Goal: Task Accomplishment & Management: Manage account settings

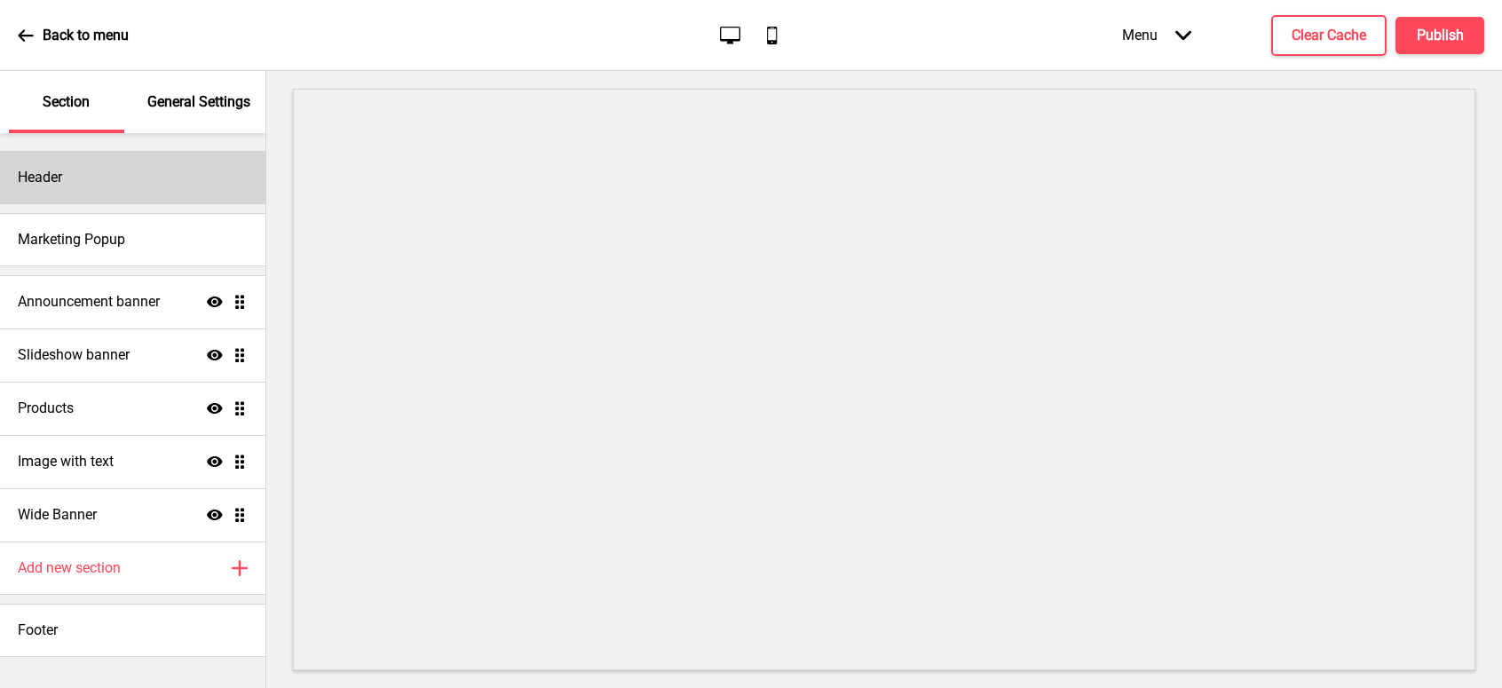
click at [155, 179] on div "Header" at bounding box center [132, 177] width 265 height 53
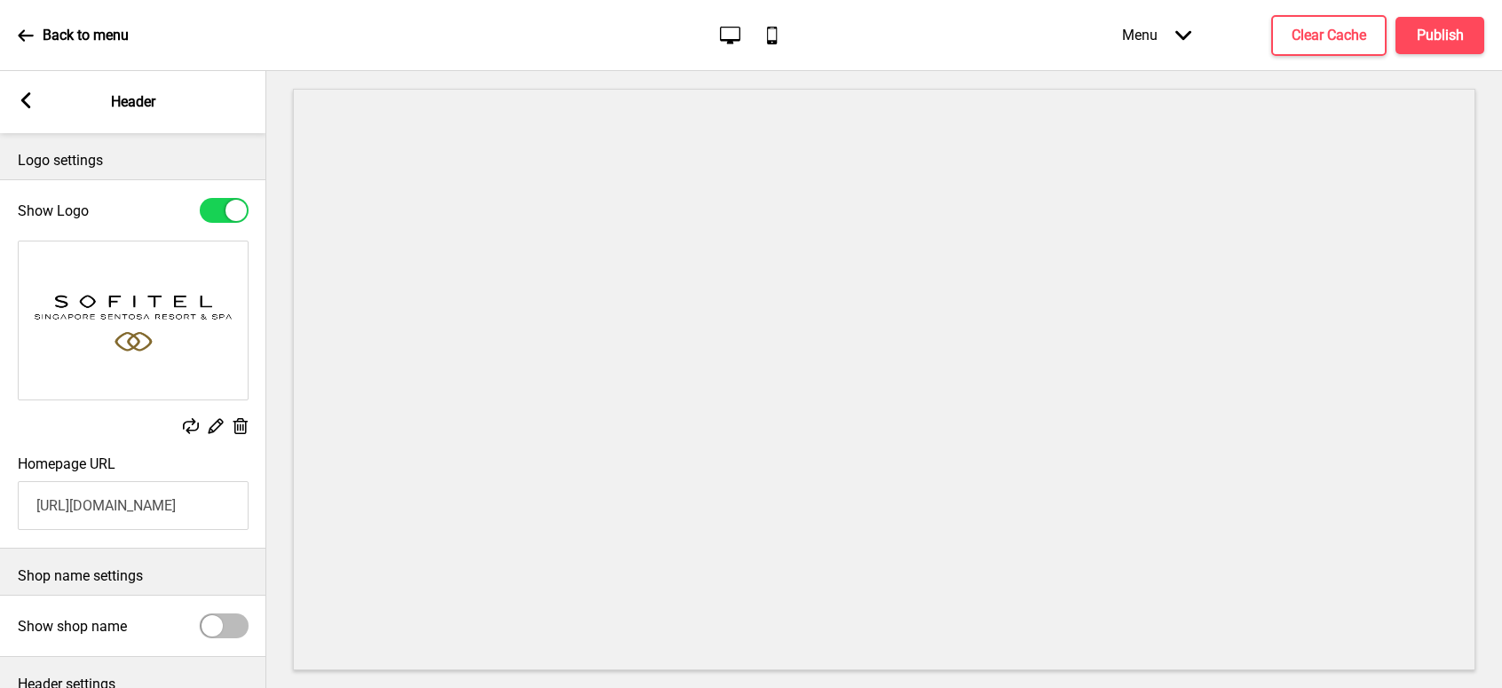
click at [179, 321] on img at bounding box center [133, 321] width 229 height 158
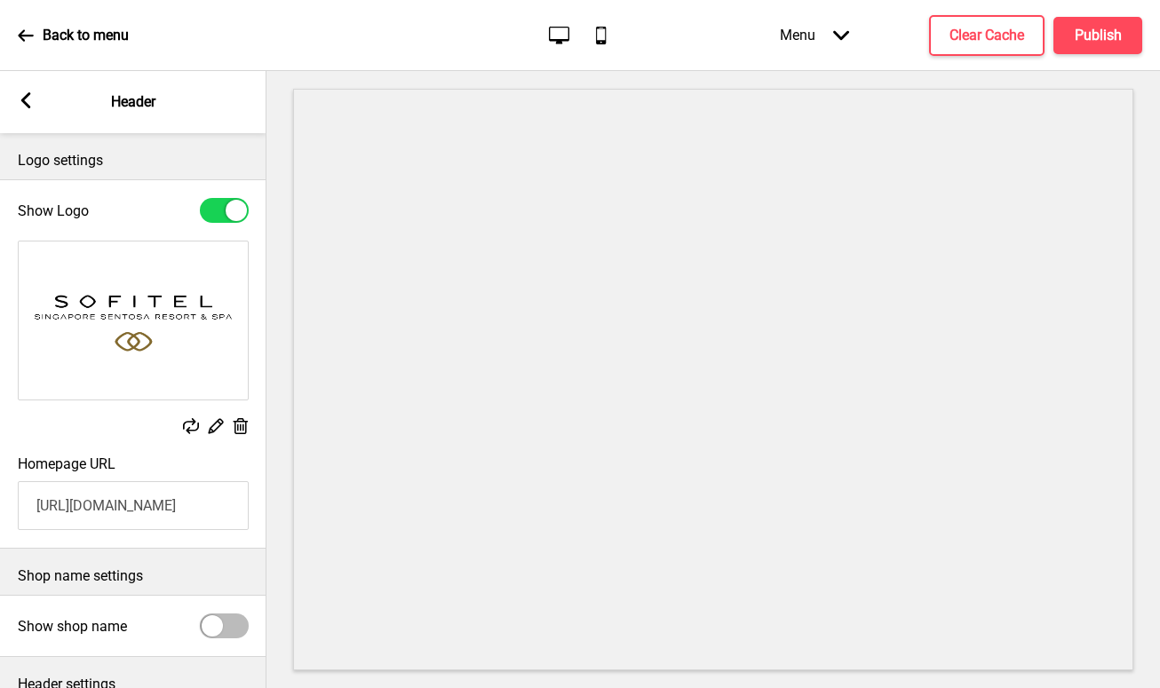
drag, startPoint x: 179, startPoint y: 508, endPoint x: 226, endPoint y: 512, distance: 47.3
click at [179, 508] on input "[URL][DOMAIN_NAME]" at bounding box center [133, 505] width 231 height 49
drag, startPoint x: 206, startPoint y: 509, endPoint x: 249, endPoint y: 508, distance: 42.6
click at [249, 508] on div "Homepage URL [URL][DOMAIN_NAME]" at bounding box center [132, 493] width 266 height 92
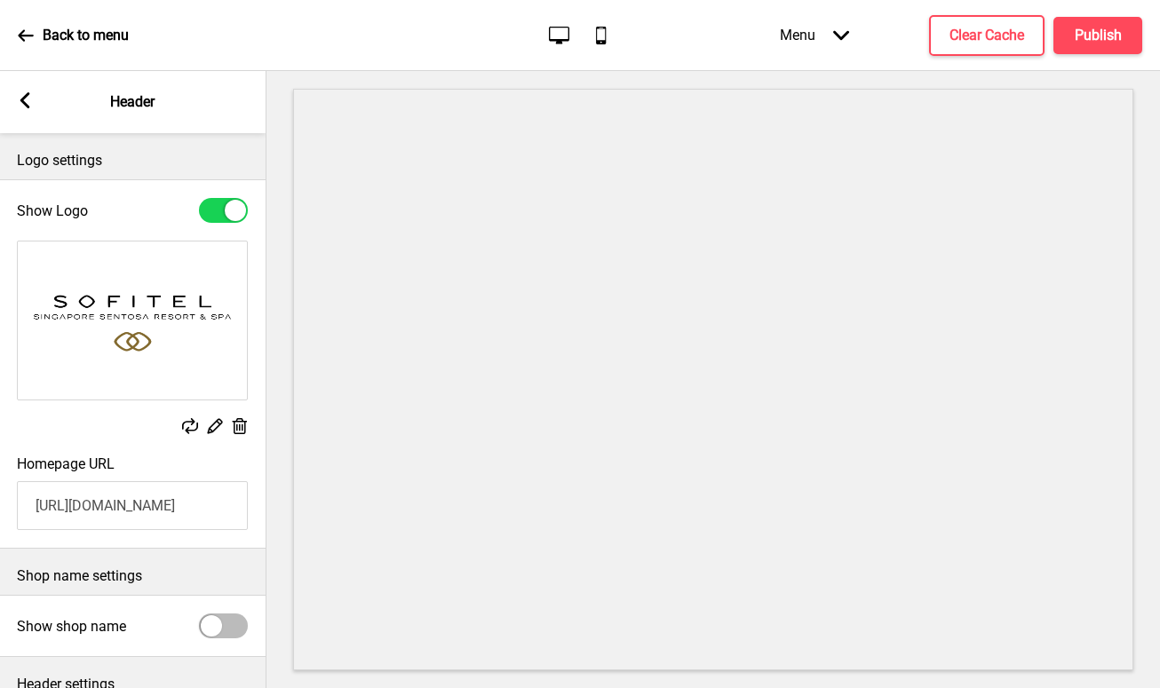
scroll to position [0, 0]
click at [213, 429] on rect at bounding box center [214, 425] width 19 height 19
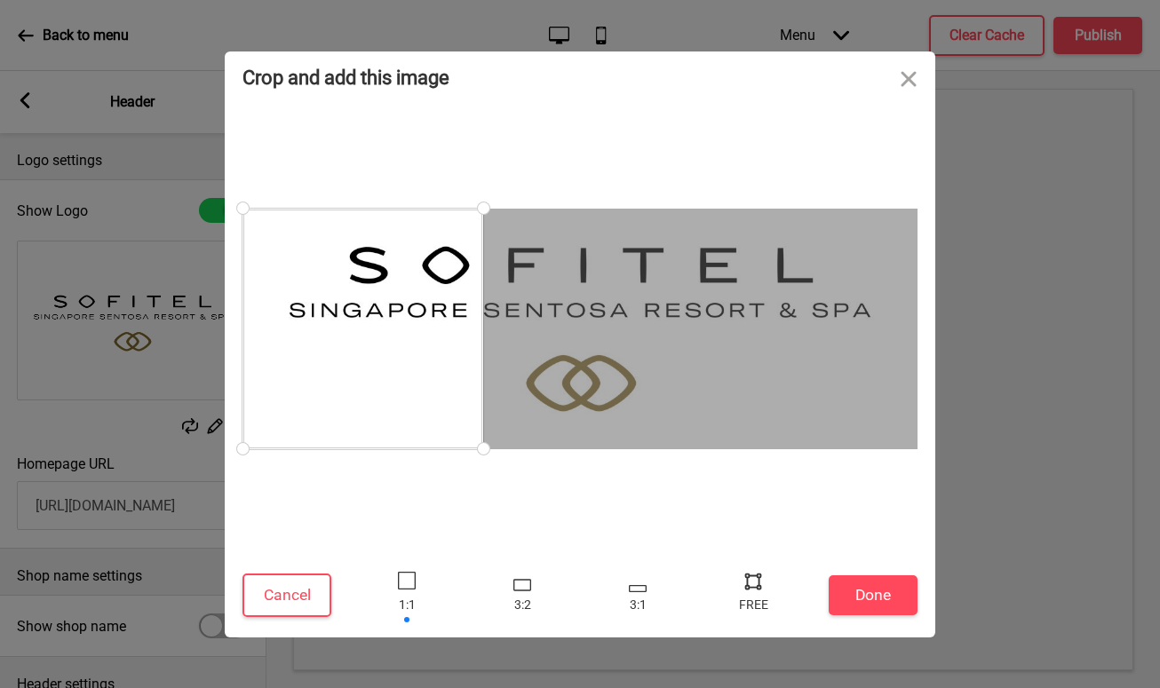
drag, startPoint x: 513, startPoint y: 425, endPoint x: 776, endPoint y: 418, distance: 262.9
click at [776, 418] on div at bounding box center [579, 329] width 675 height 241
click at [909, 74] on button "Close" at bounding box center [908, 77] width 53 height 53
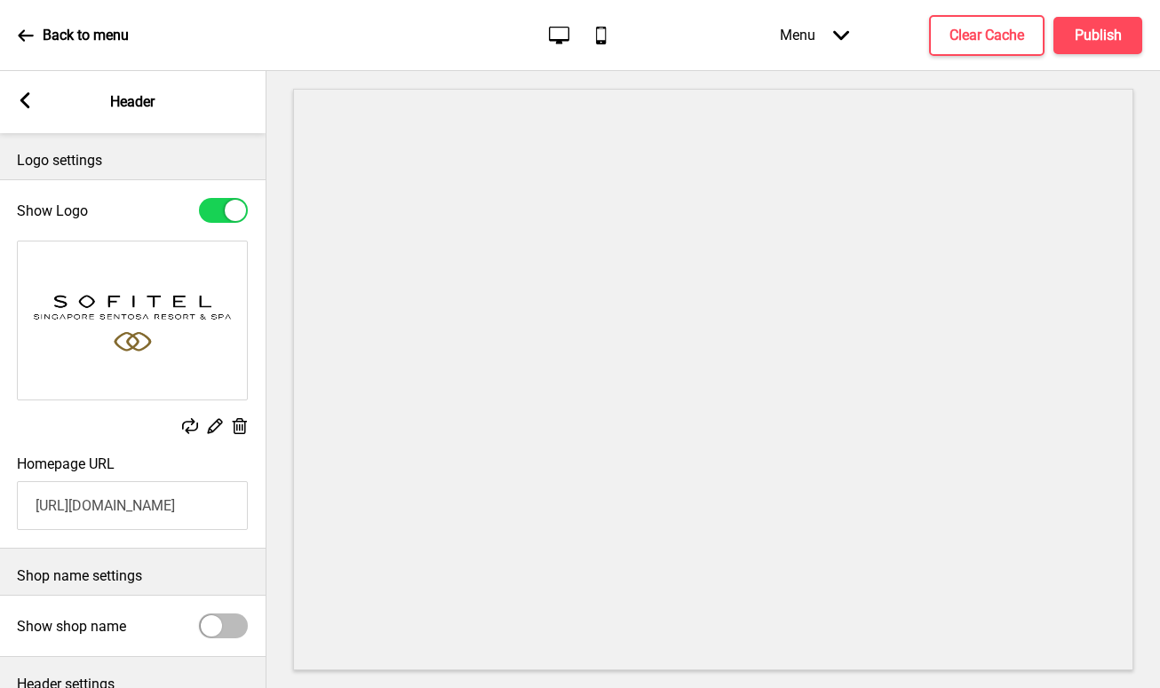
click at [188, 426] on rect at bounding box center [190, 426] width 16 height 16
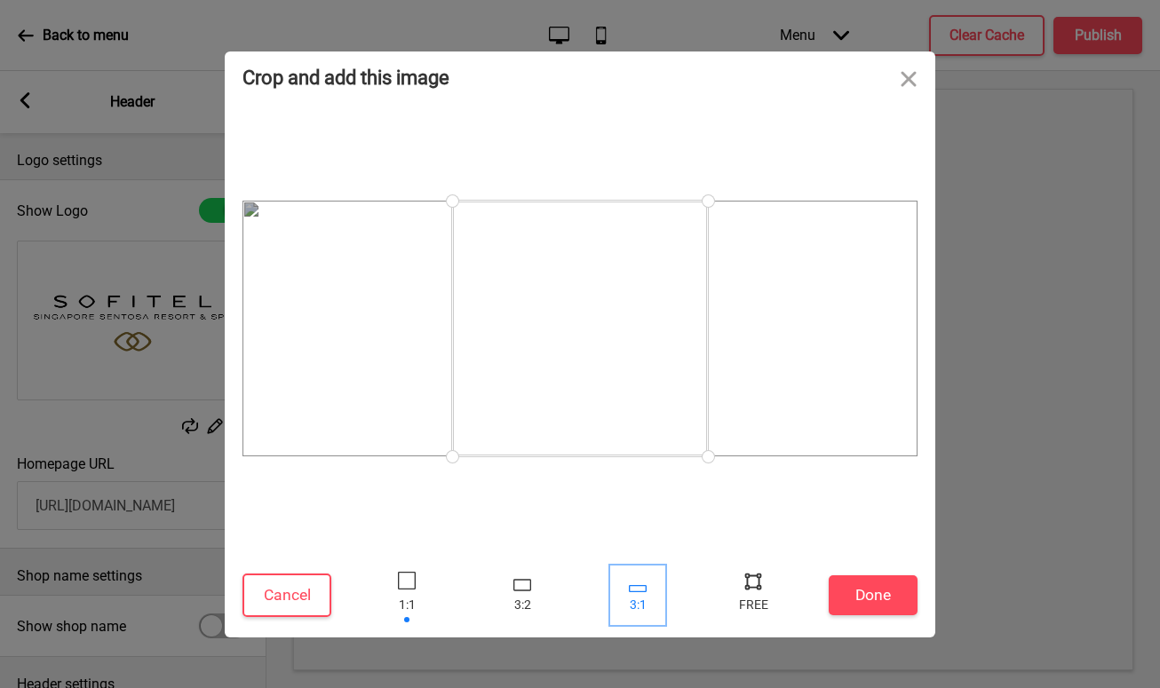
click at [633, 588] on div at bounding box center [638, 588] width 18 height 7
click at [750, 581] on div at bounding box center [753, 580] width 27 height 27
drag, startPoint x: 451, startPoint y: 356, endPoint x: 139, endPoint y: 542, distance: 363.9
click at [139, 542] on div "Crop and add this image Cancel Done Drop a file here Drag & drop files here or …" at bounding box center [580, 344] width 1160 height 688
click at [869, 594] on button "Done" at bounding box center [872, 595] width 89 height 40
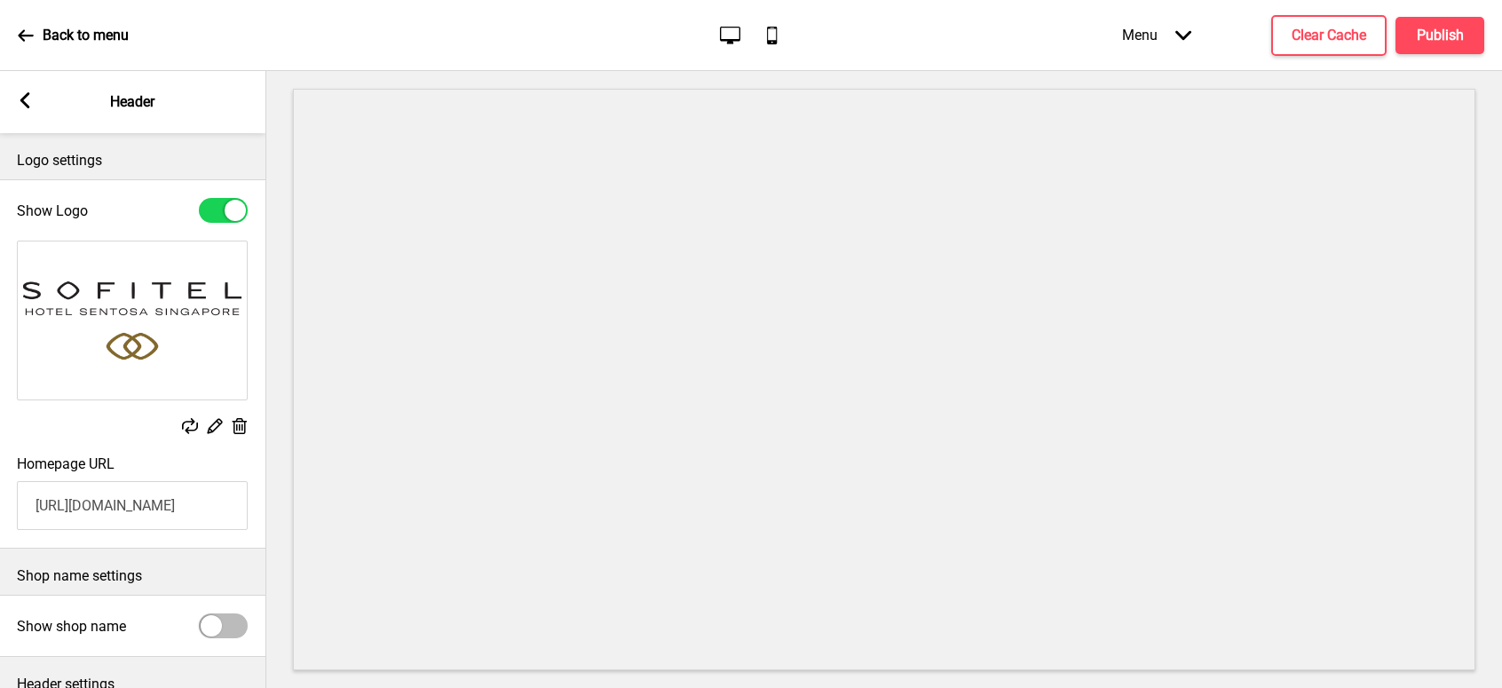
click at [65, 151] on p "Logo settings" at bounding box center [132, 161] width 231 height 20
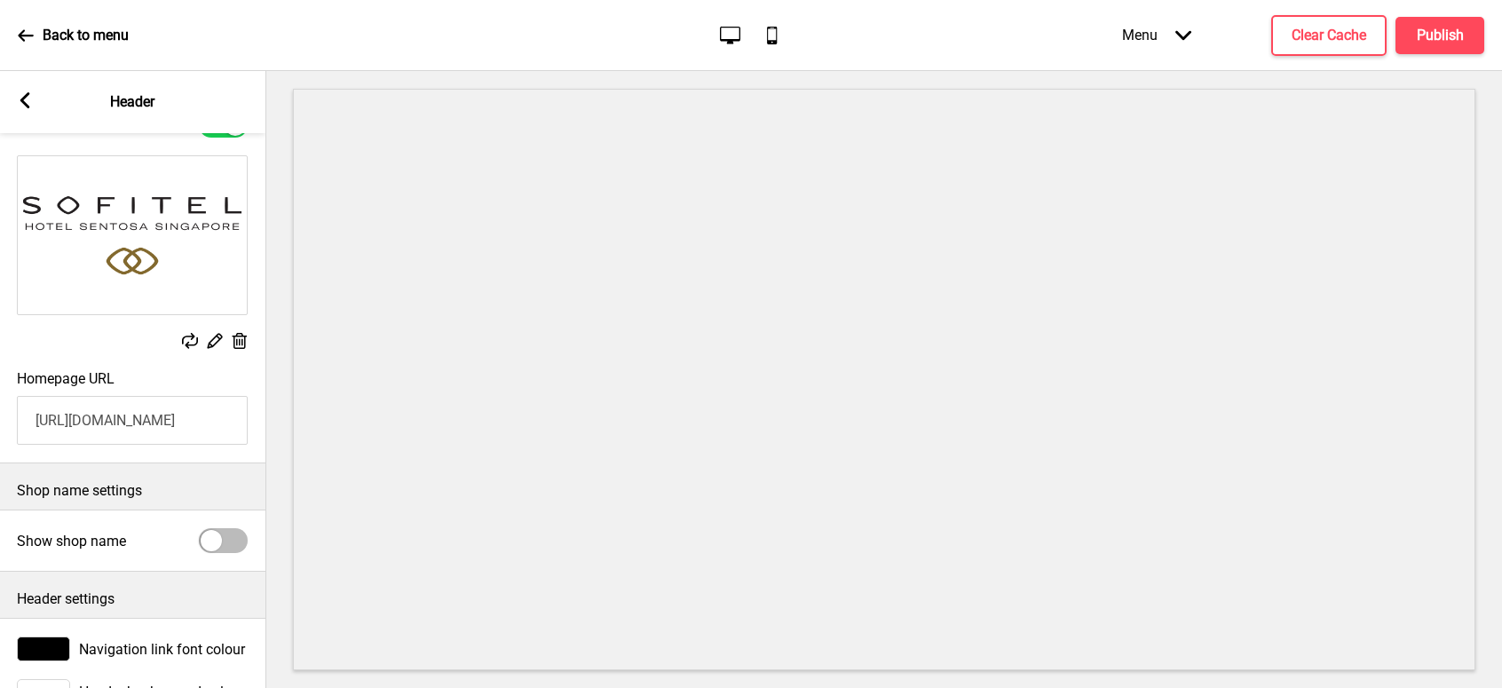
scroll to position [153, 0]
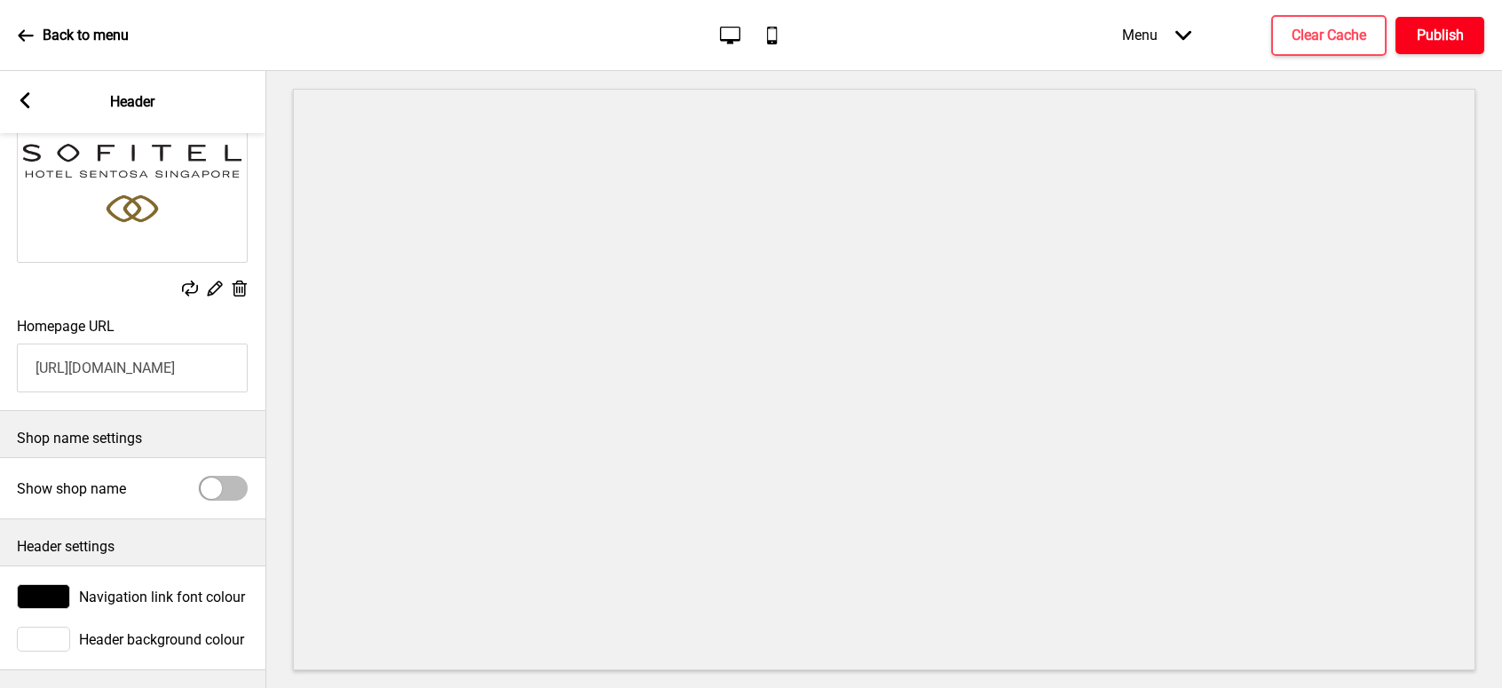
click at [1439, 27] on h4 "Publish" at bounding box center [1440, 36] width 47 height 20
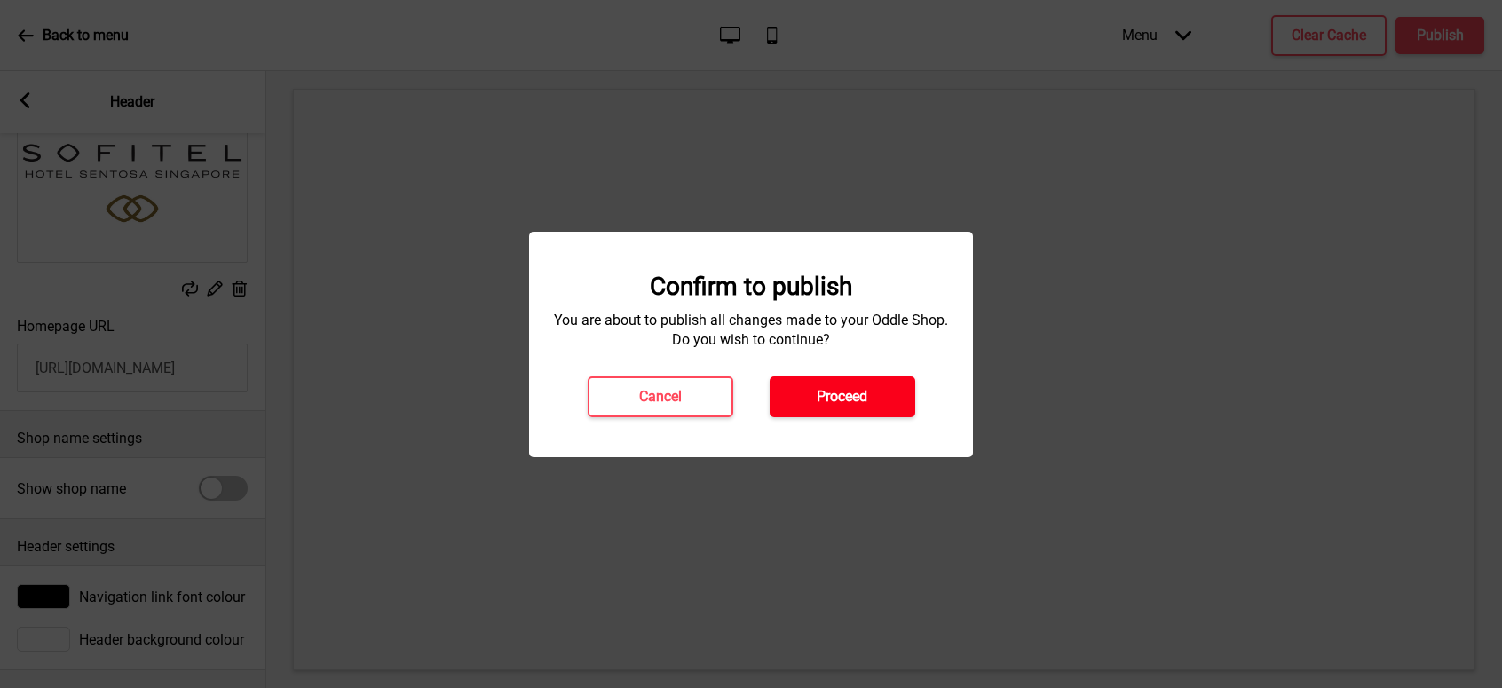
click at [850, 393] on h4 "Proceed" at bounding box center [842, 397] width 51 height 20
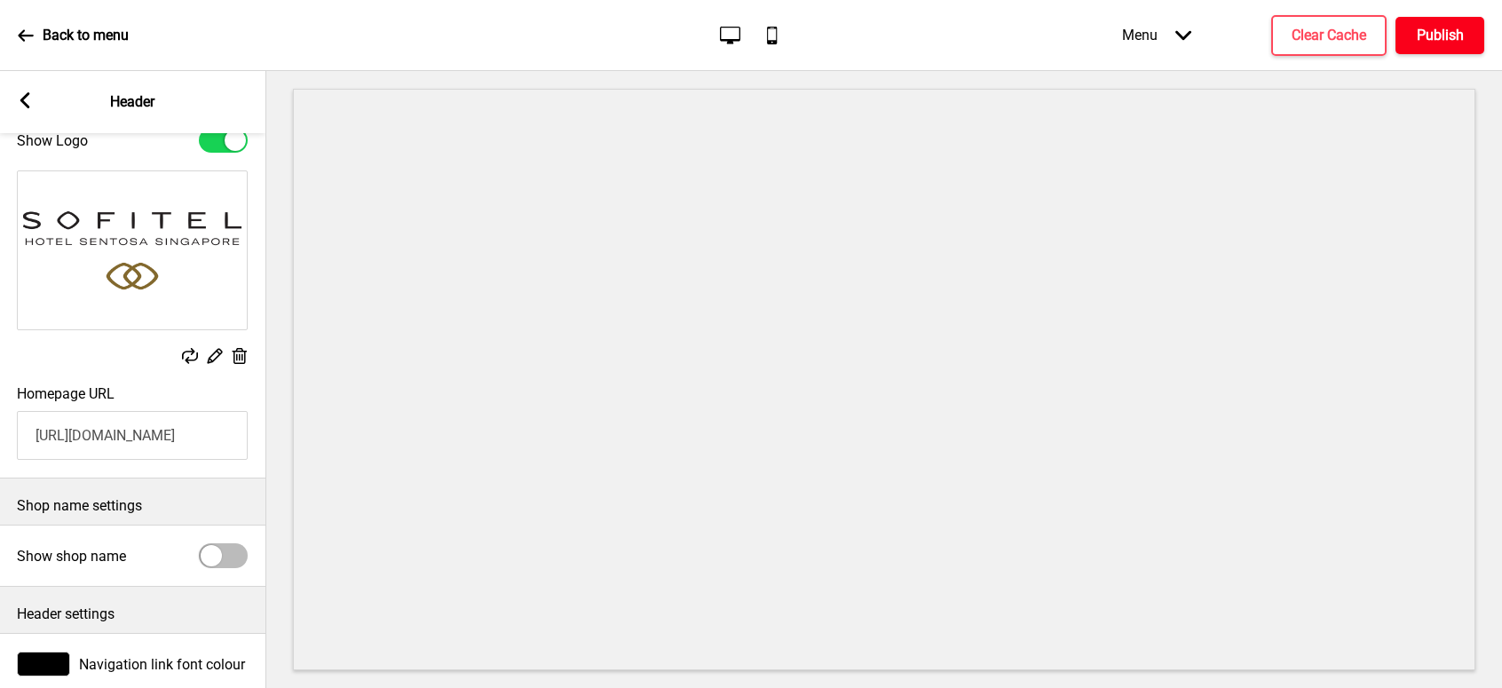
scroll to position [0, 0]
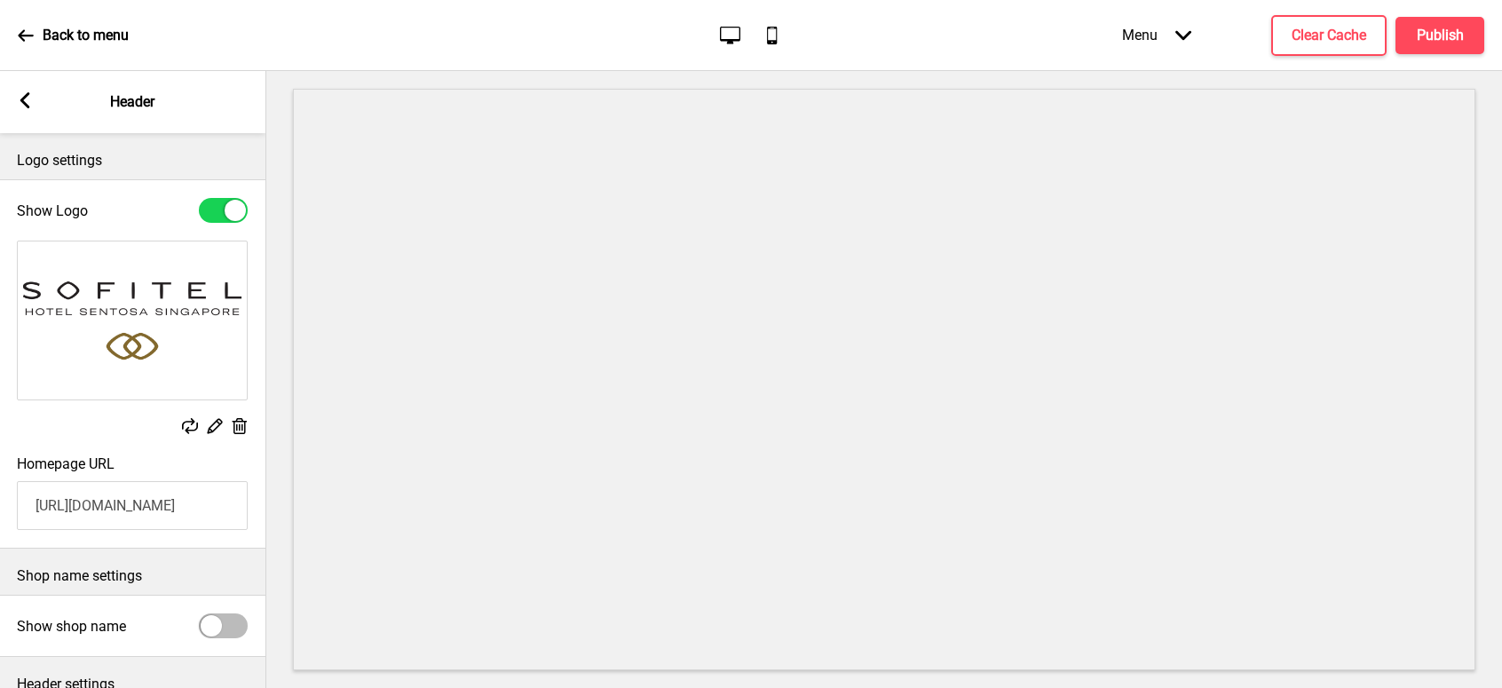
click at [40, 37] on div "Back to menu" at bounding box center [73, 36] width 111 height 48
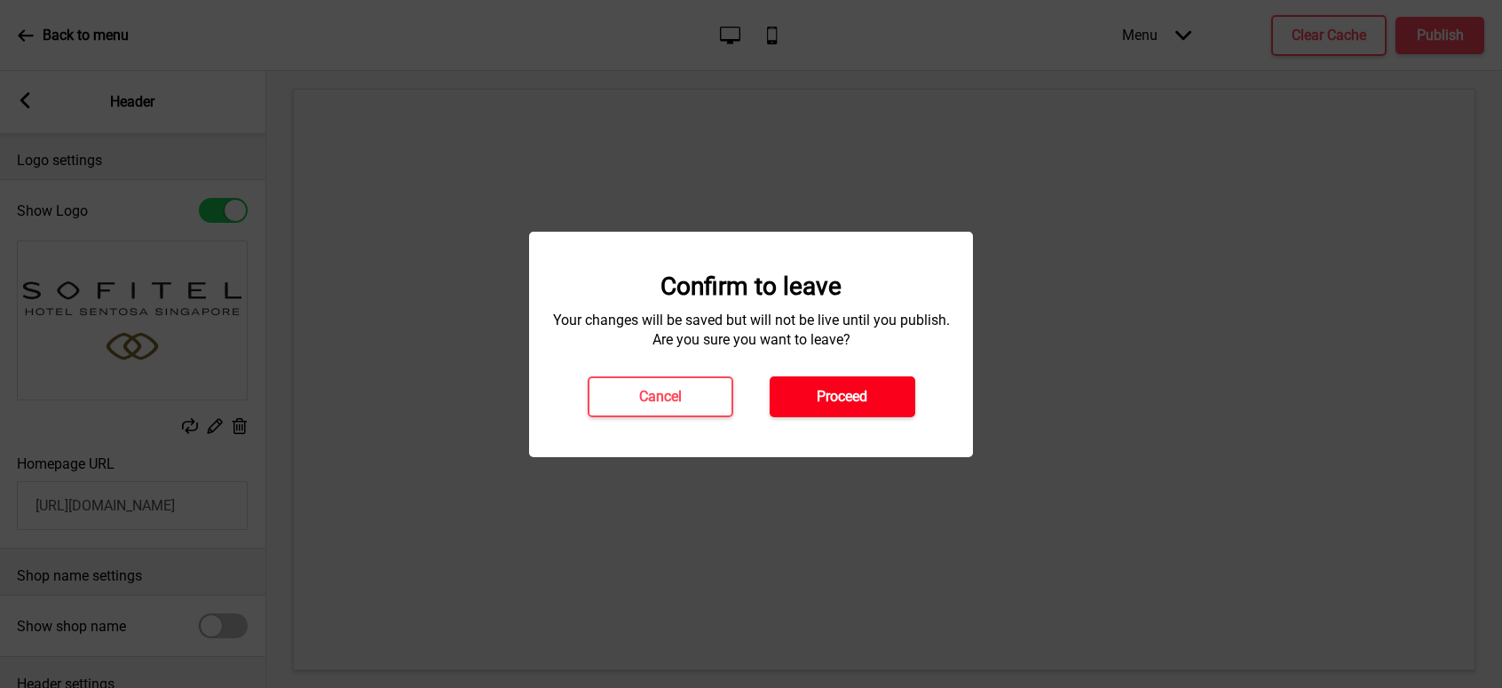
click at [846, 407] on button "Proceed" at bounding box center [843, 396] width 146 height 41
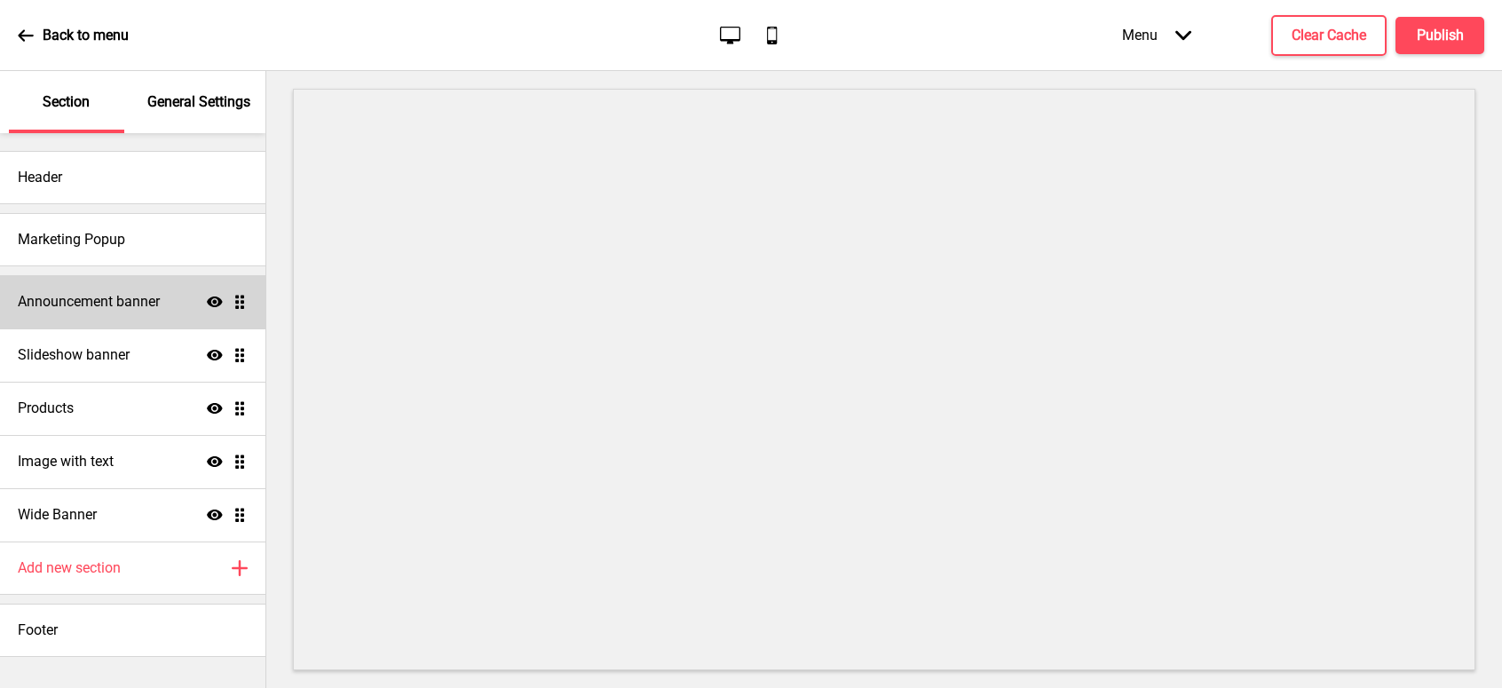
click at [132, 305] on h4 "Announcement banner" at bounding box center [89, 302] width 142 height 20
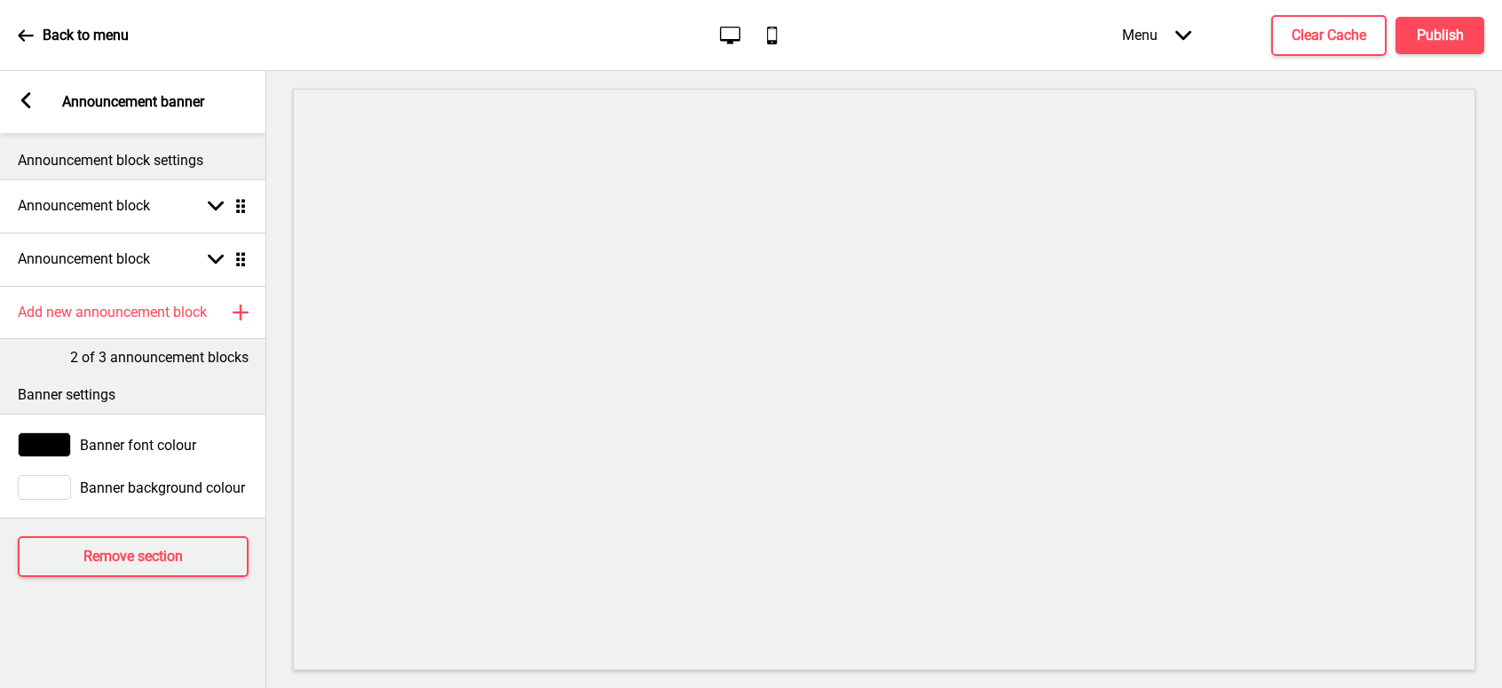
click at [31, 95] on rect at bounding box center [26, 100] width 16 height 16
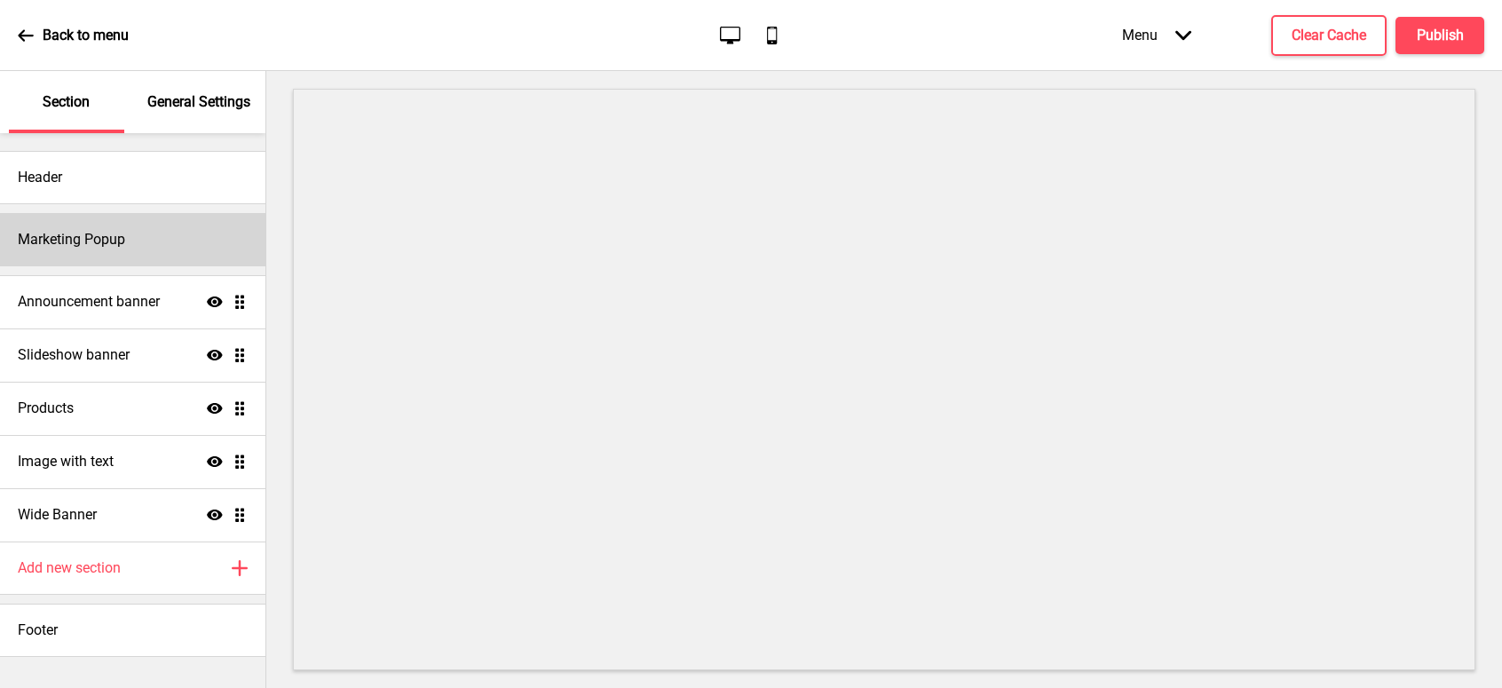
click at [104, 236] on h4 "Marketing Popup" at bounding box center [71, 240] width 107 height 20
select select "timeDelay"
select select "daily"
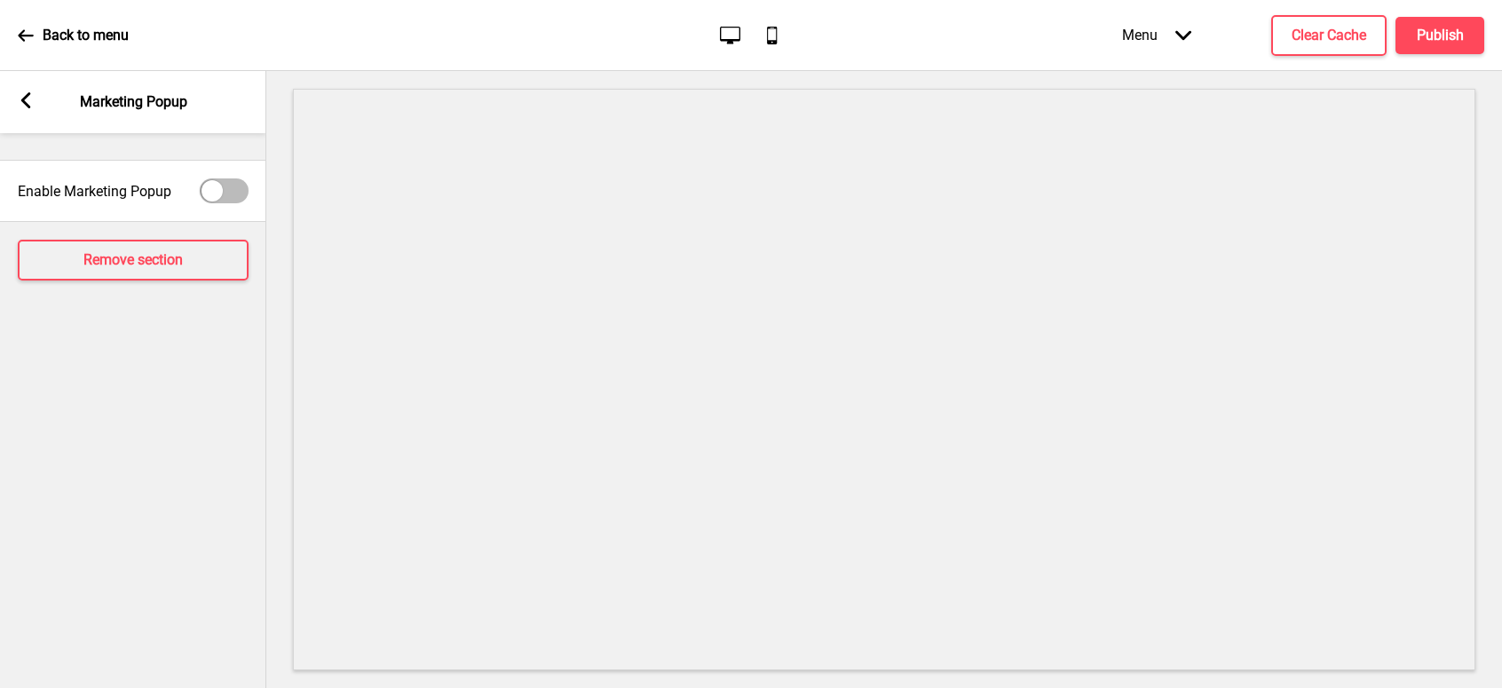
click at [22, 97] on rect at bounding box center [26, 100] width 16 height 16
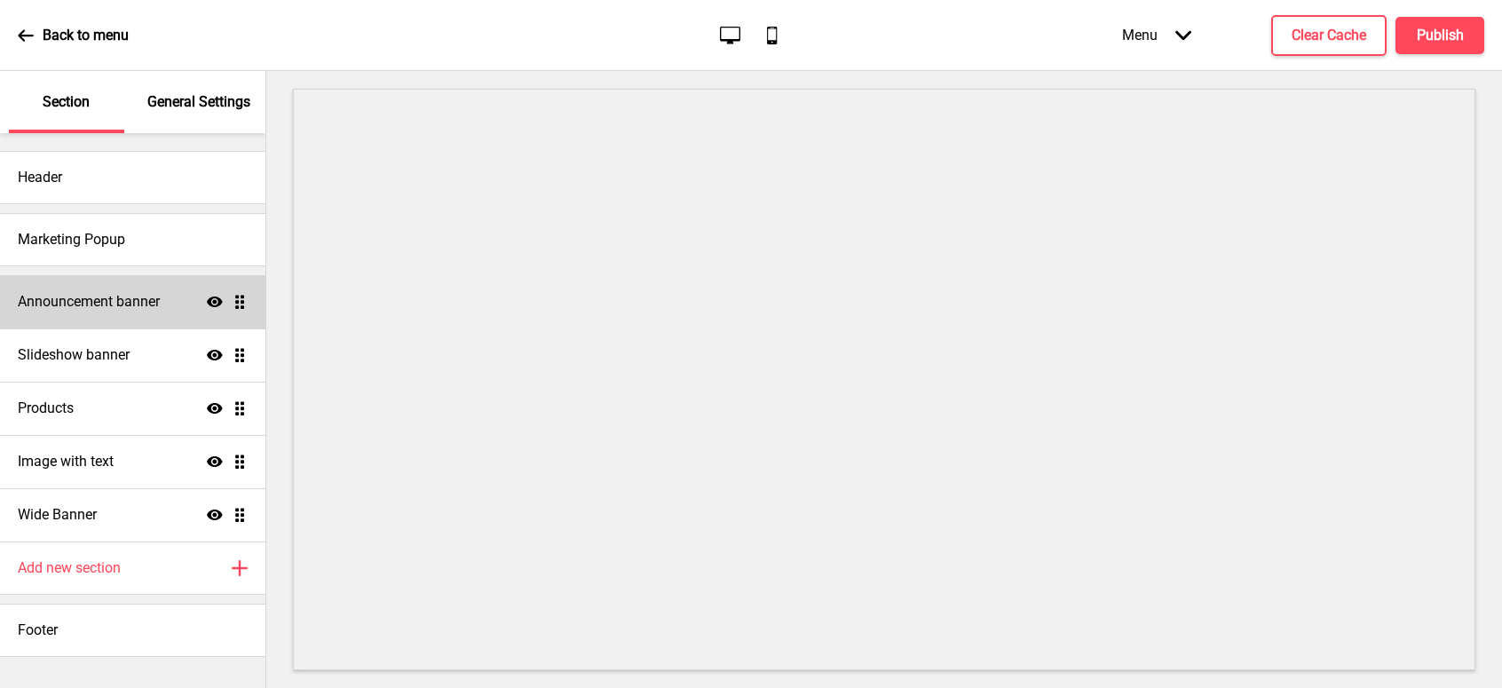
click at [99, 305] on h4 "Announcement banner" at bounding box center [89, 302] width 142 height 20
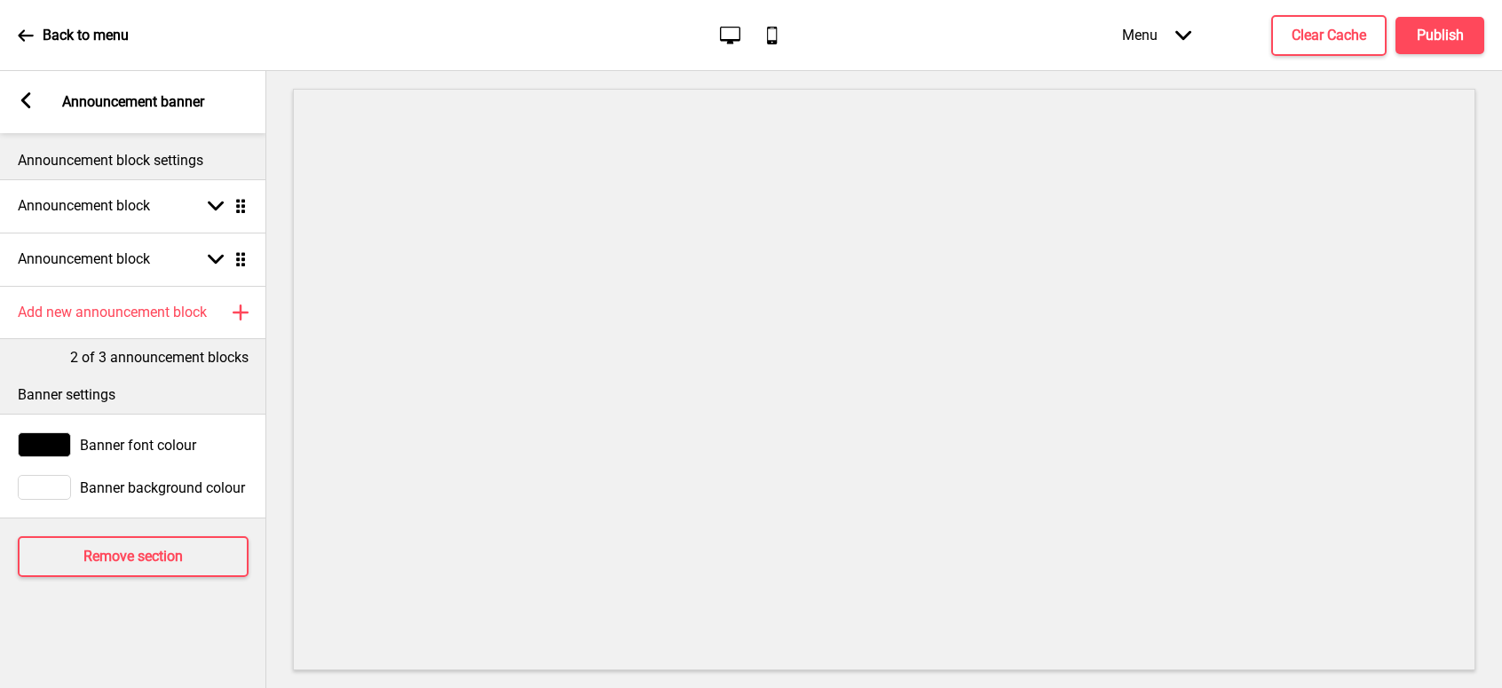
click at [17, 99] on div "Arrow left Announcement banner" at bounding box center [133, 102] width 266 height 62
click at [23, 98] on icon at bounding box center [26, 100] width 10 height 16
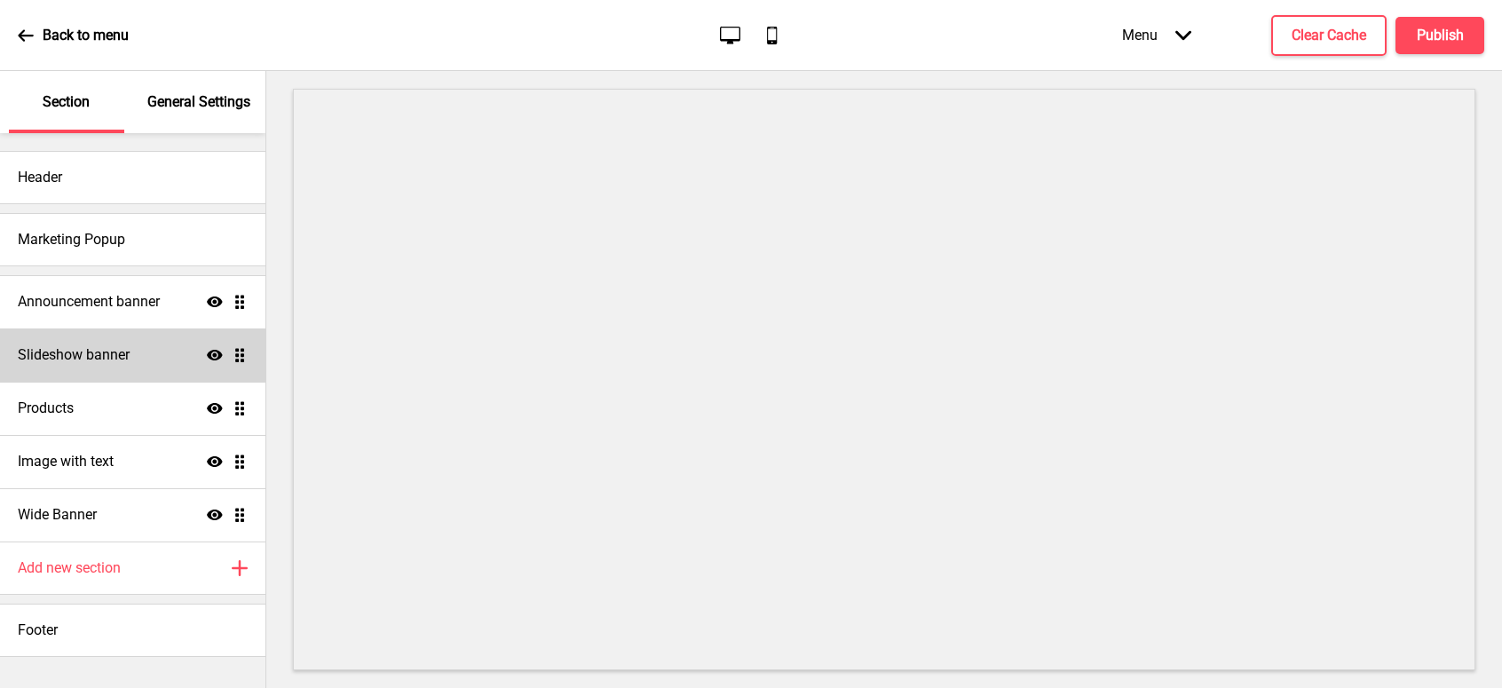
click at [116, 363] on h4 "Slideshow banner" at bounding box center [74, 355] width 112 height 20
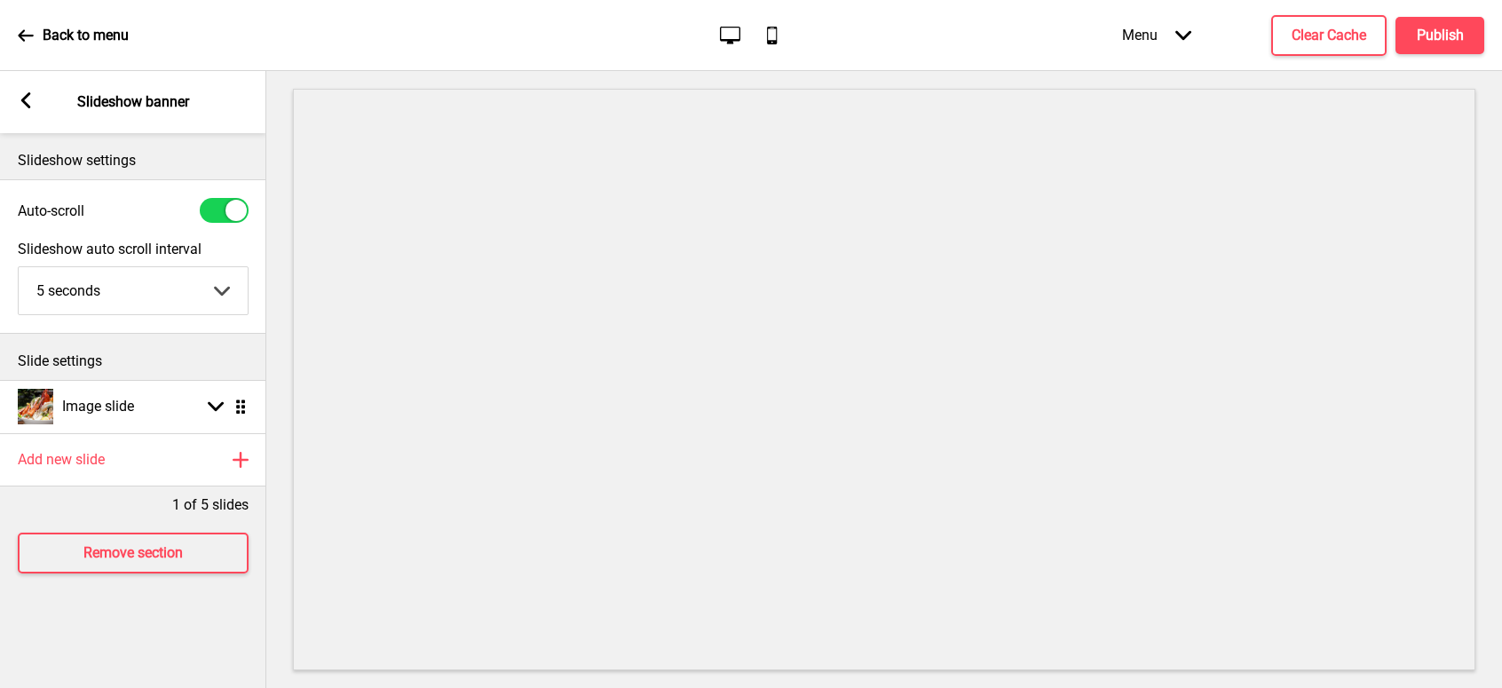
click at [25, 95] on rect at bounding box center [26, 100] width 16 height 16
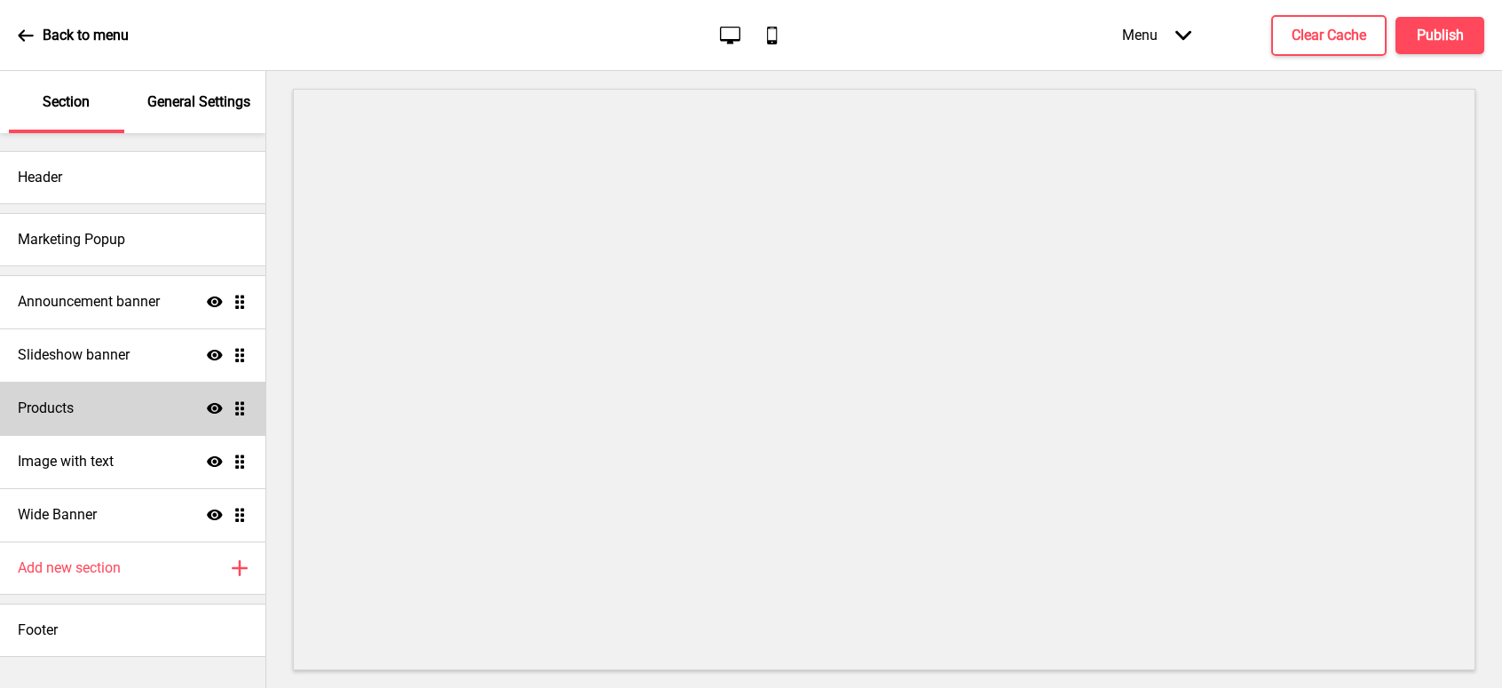
click at [92, 408] on div "Products Show Drag" at bounding box center [132, 408] width 265 height 53
select select "side"
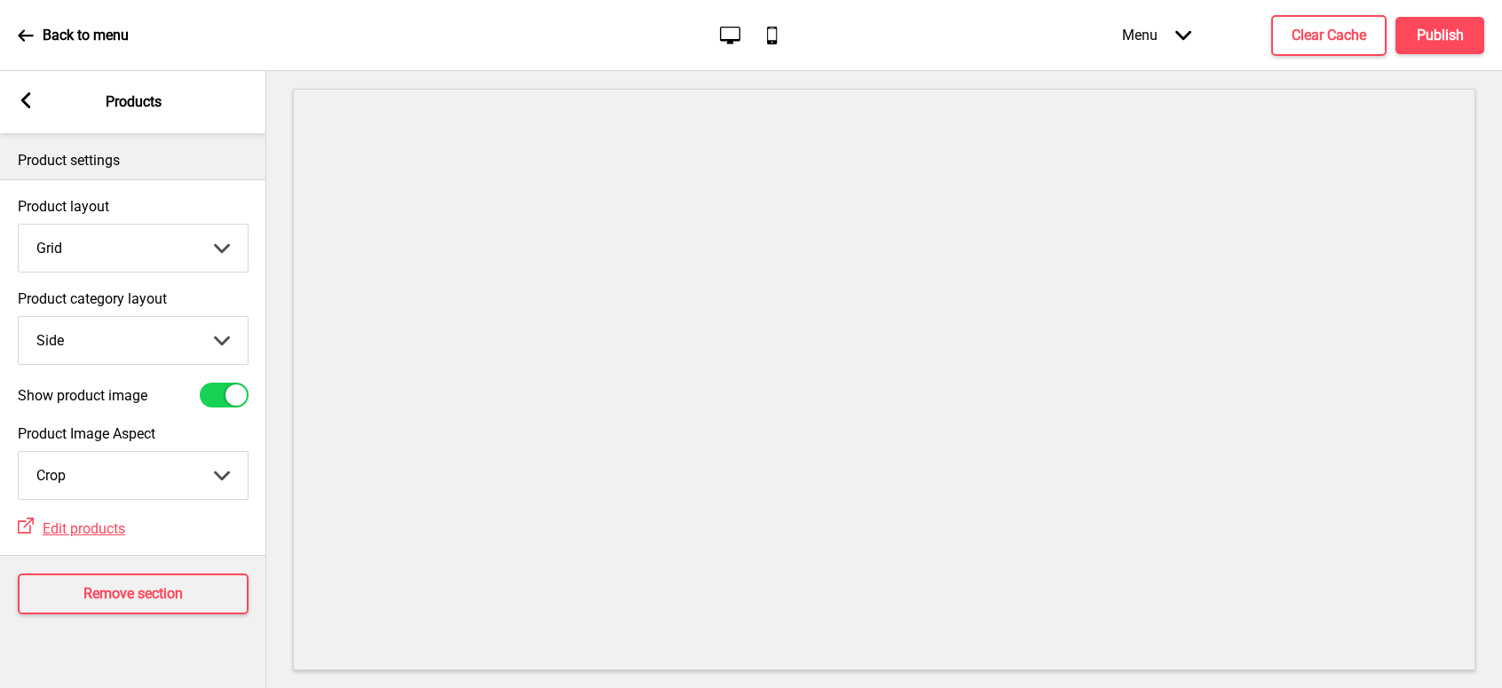
click at [29, 103] on rect at bounding box center [26, 100] width 16 height 16
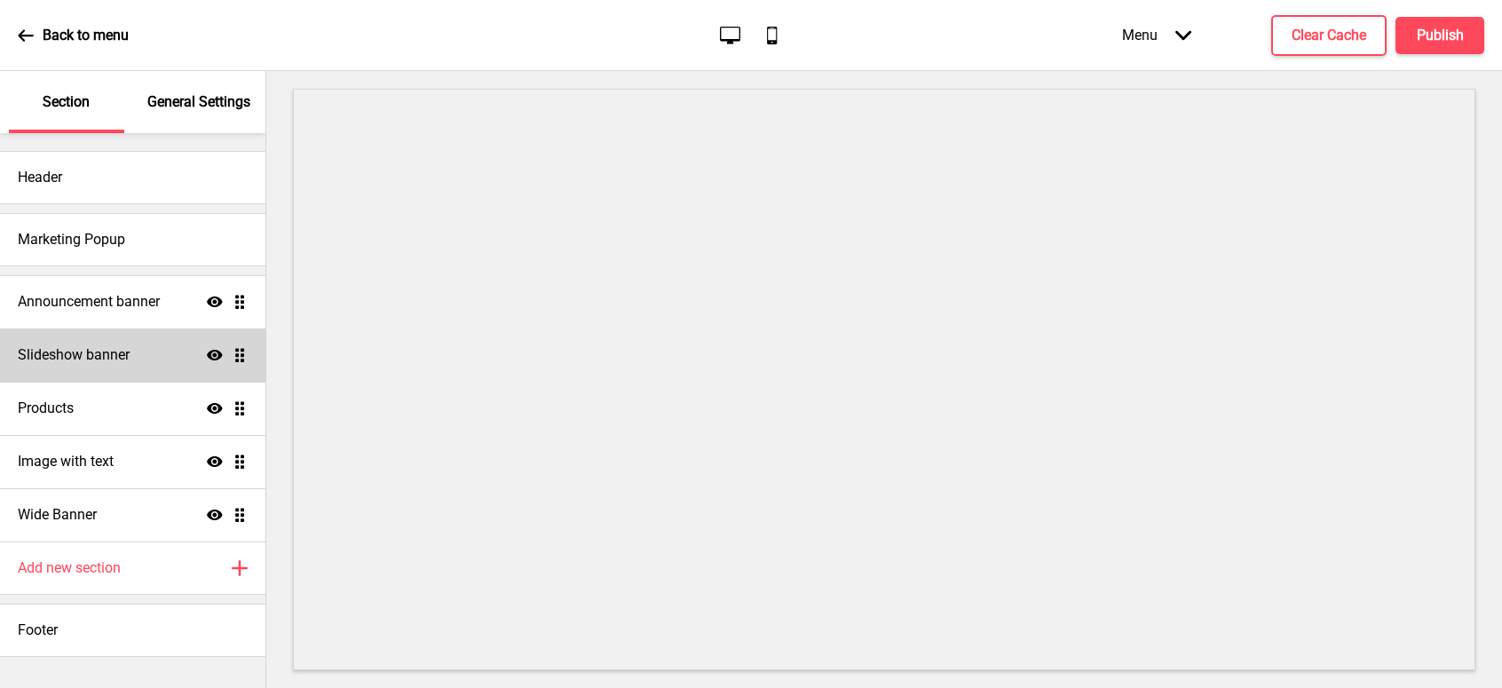
click at [108, 357] on h4 "Slideshow banner" at bounding box center [74, 355] width 112 height 20
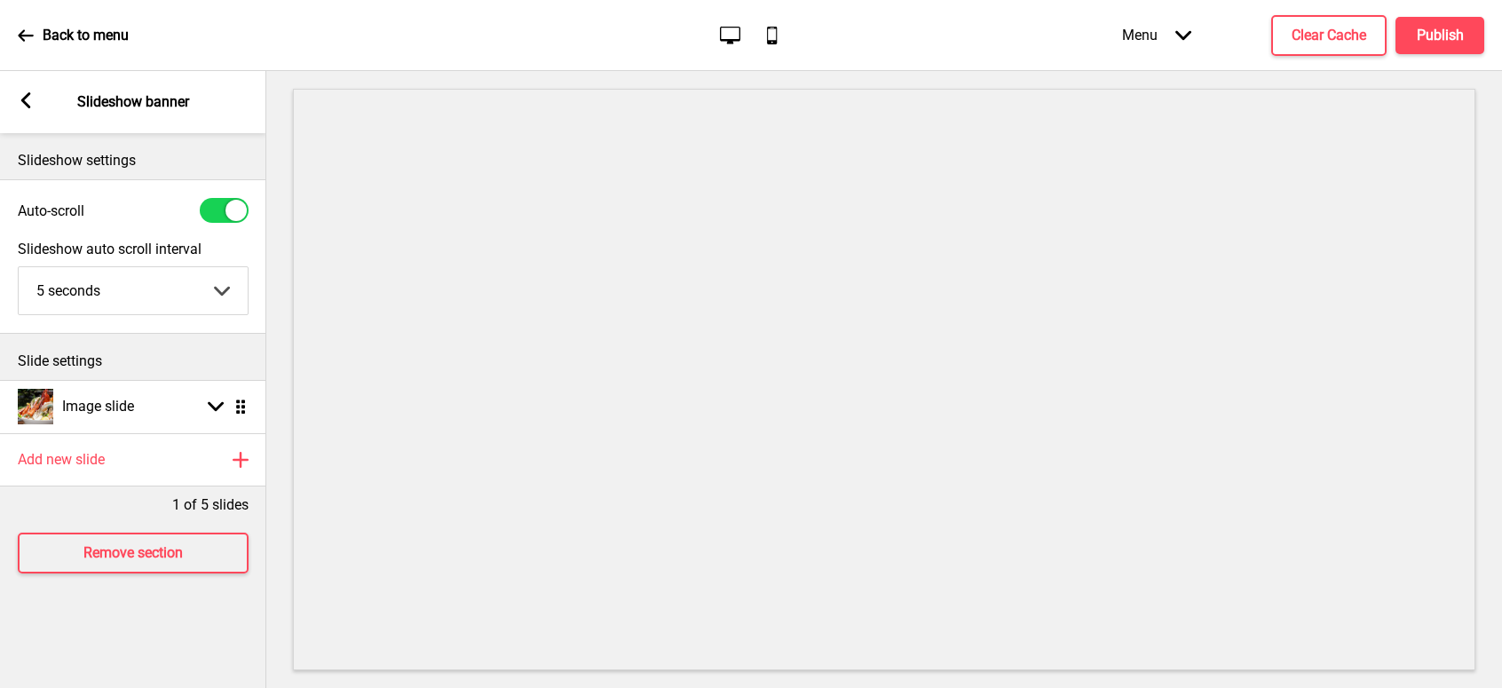
click at [18, 97] on rect at bounding box center [26, 100] width 16 height 16
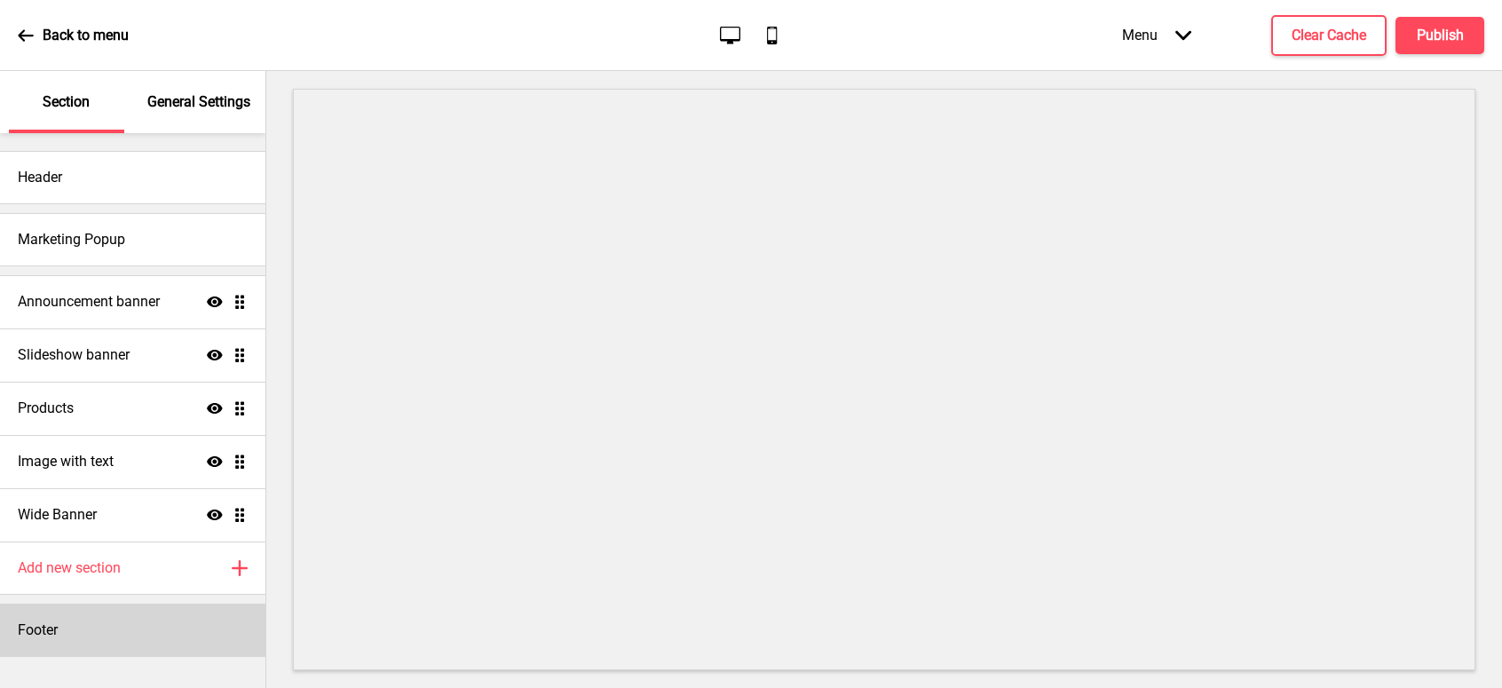
click at [94, 631] on div "Footer" at bounding box center [132, 630] width 265 height 53
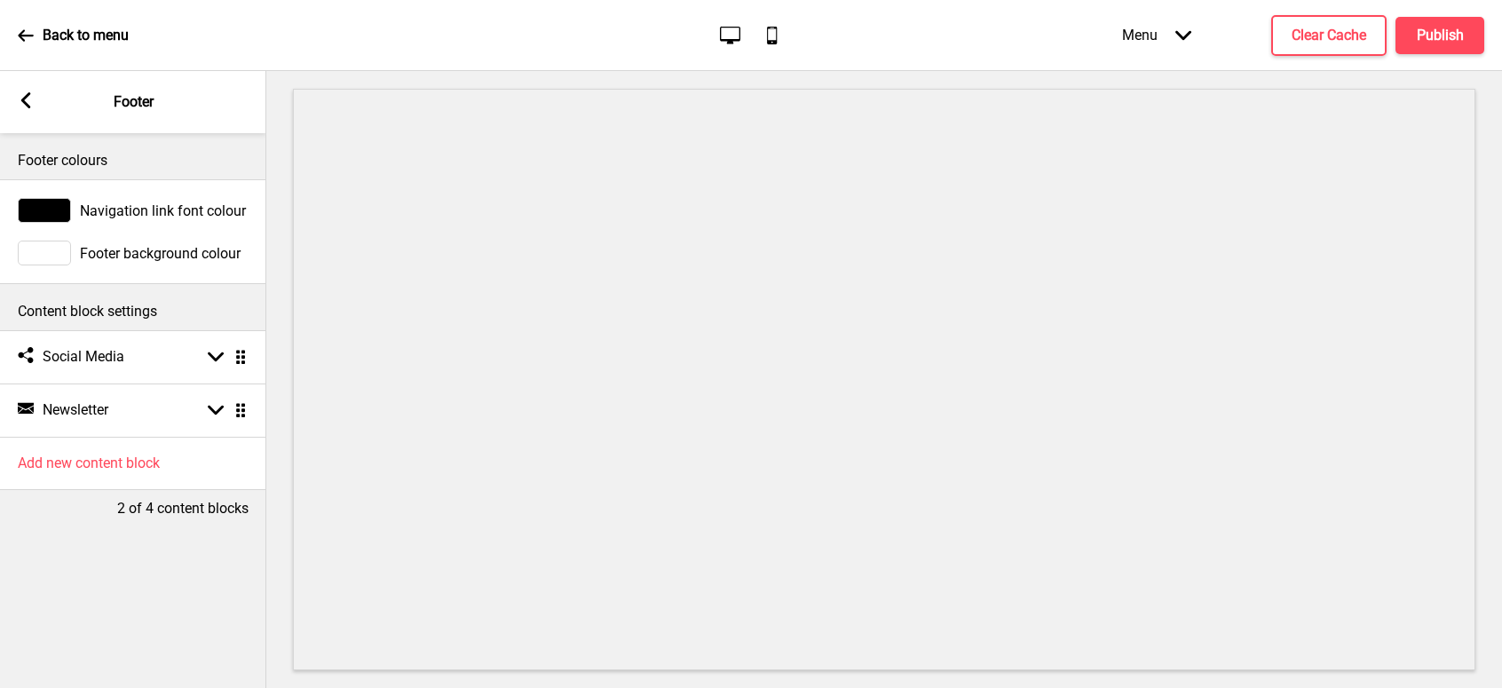
click at [23, 101] on icon at bounding box center [26, 100] width 10 height 16
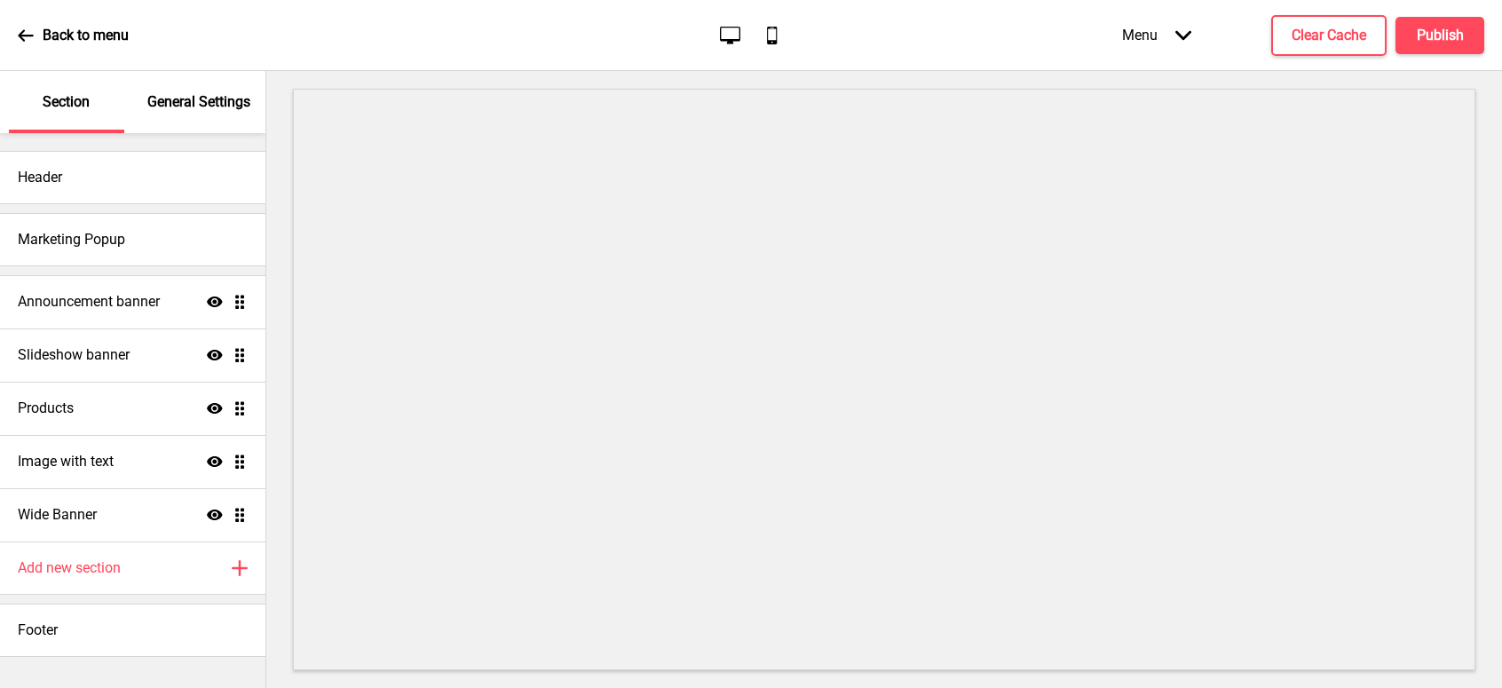
click at [220, 91] on div "General Settings" at bounding box center [199, 102] width 115 height 62
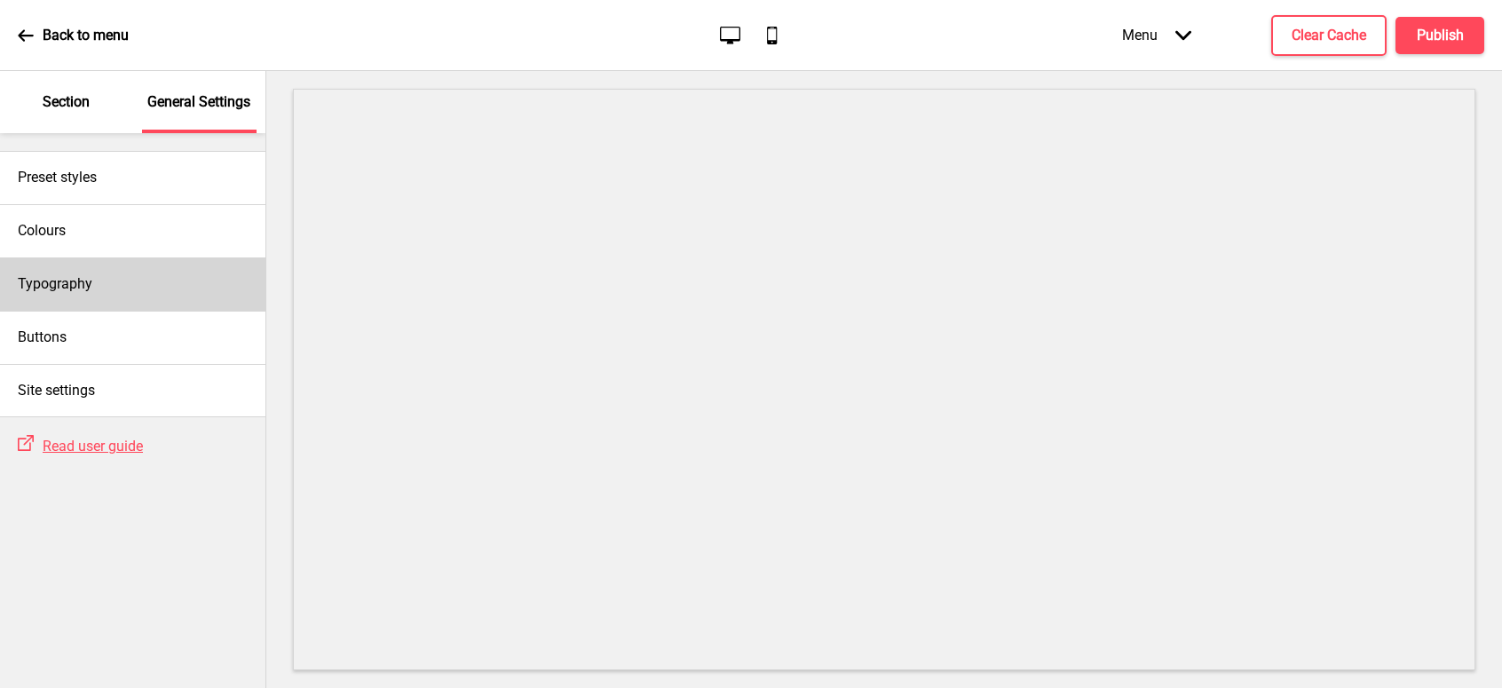
click at [101, 279] on div "Typography" at bounding box center [132, 283] width 265 height 53
select select "Adobe Garamond Pro"
select select "Cabin"
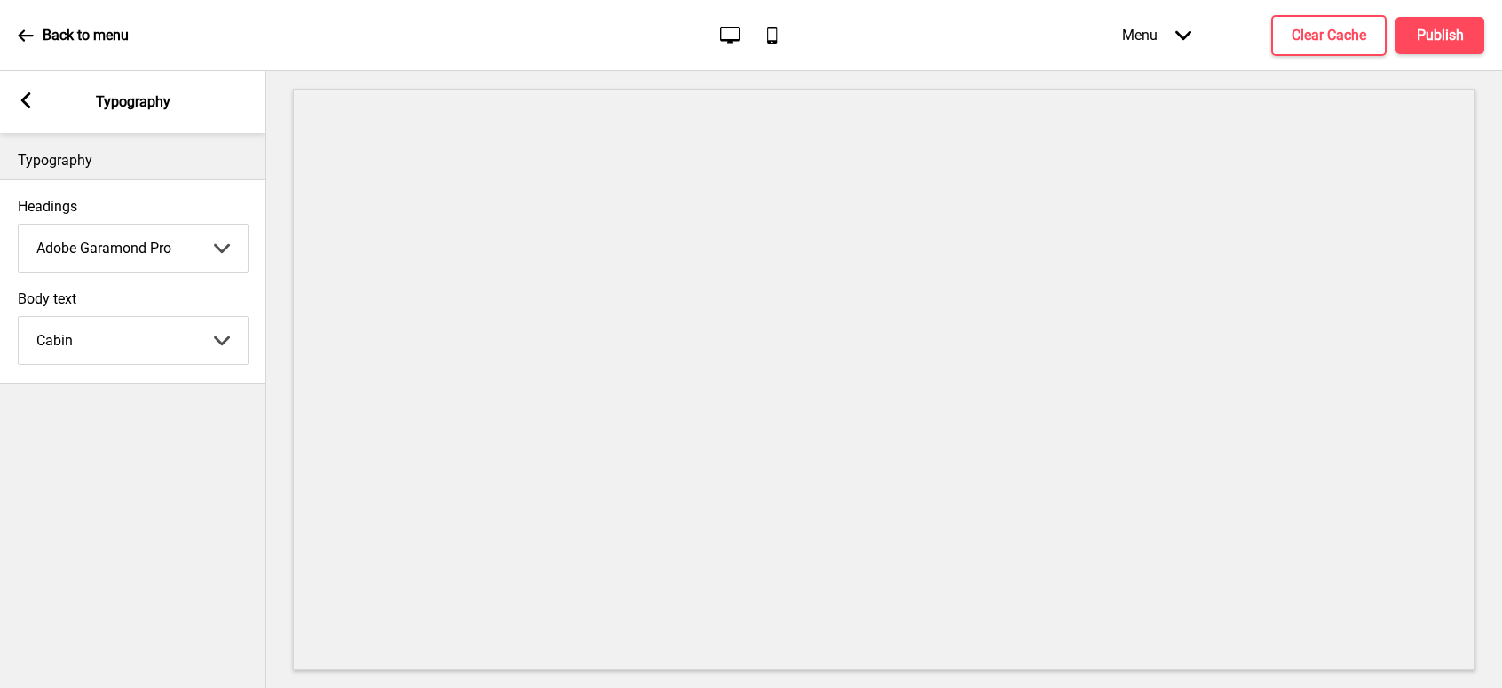
click at [28, 100] on rect at bounding box center [26, 100] width 16 height 16
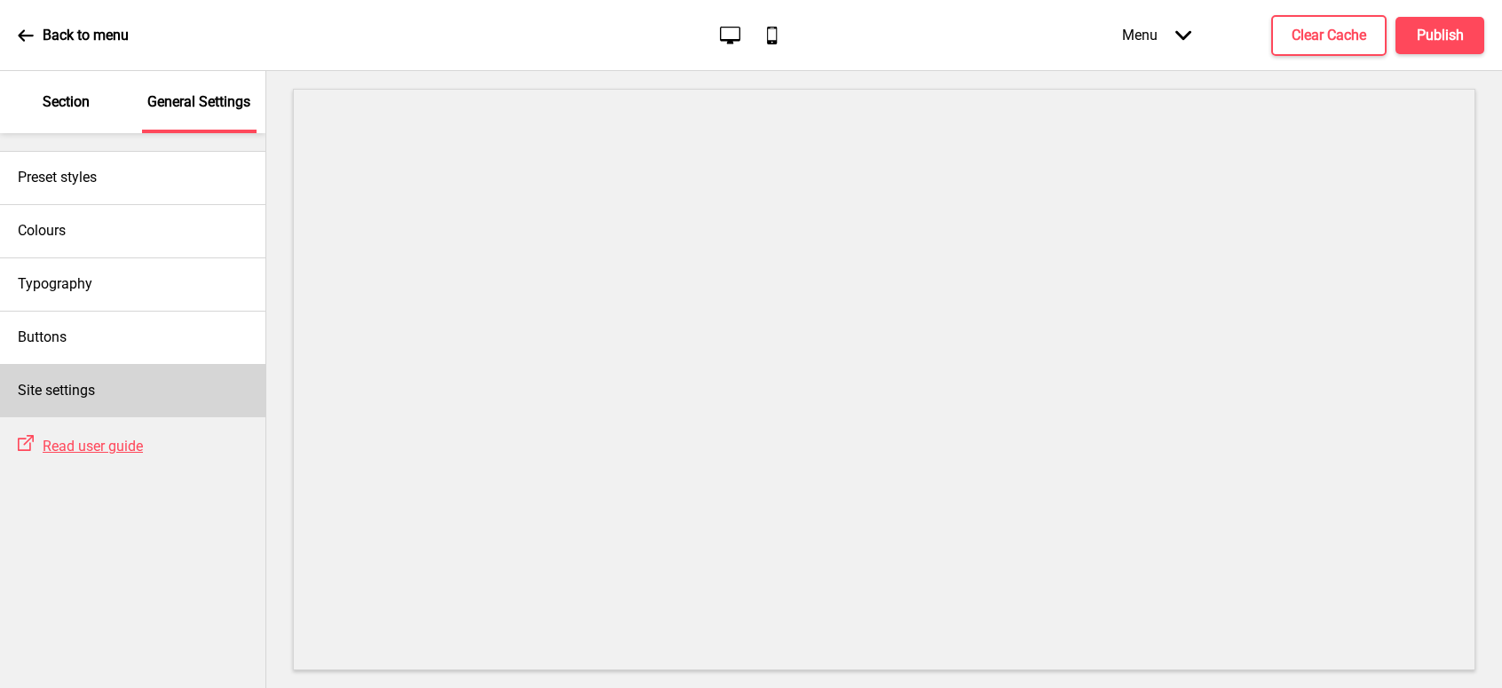
click at [108, 384] on div "Site settings" at bounding box center [132, 390] width 265 height 53
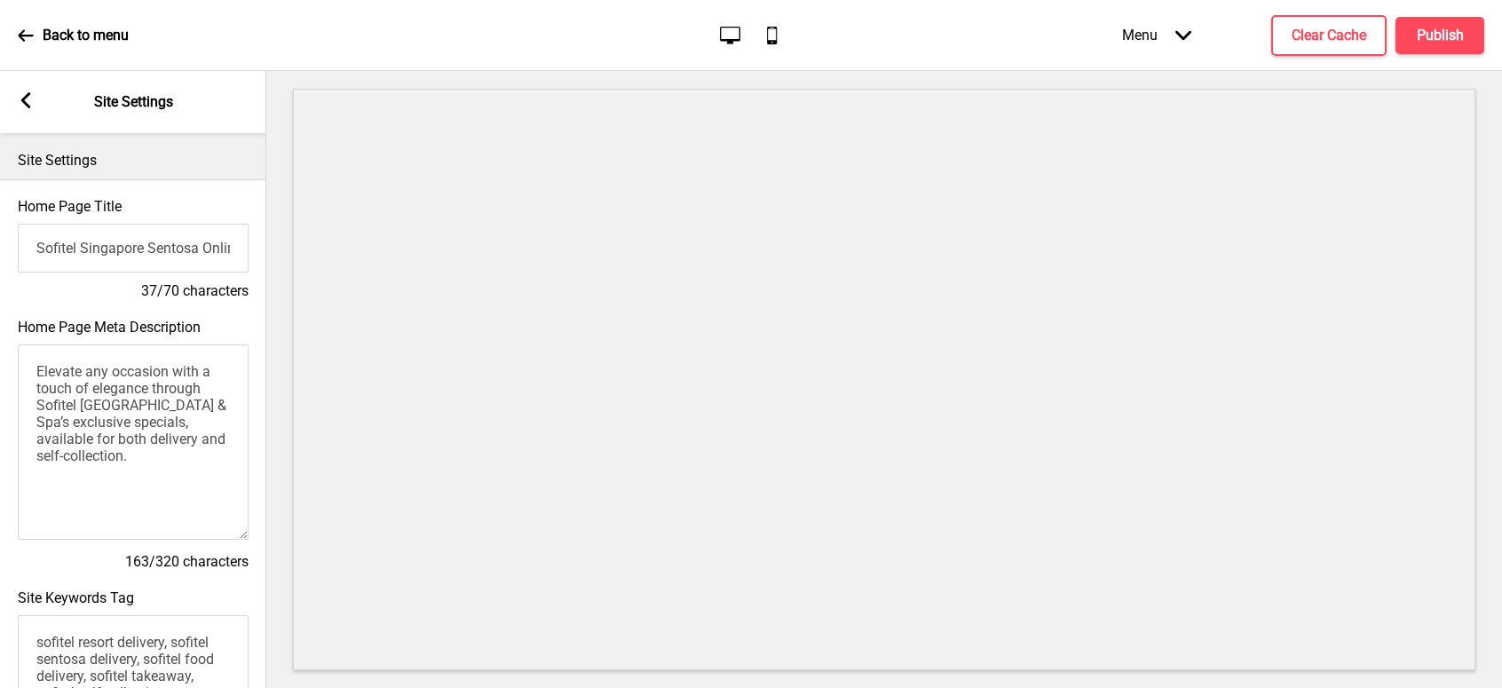
drag, startPoint x: 80, startPoint y: 413, endPoint x: 147, endPoint y: 409, distance: 67.6
click at [147, 409] on textarea "Elevate any occasion with a touch of elegance through Sofitel [GEOGRAPHIC_DATA]…" at bounding box center [133, 442] width 231 height 195
drag, startPoint x: 133, startPoint y: 408, endPoint x: 215, endPoint y: 412, distance: 81.8
click at [215, 412] on textarea "Elevate any occasion with a touch of elegance through Sofitel Sentosa Resort & …" at bounding box center [133, 442] width 231 height 195
paste textarea "[GEOGRAPHIC_DATA]"
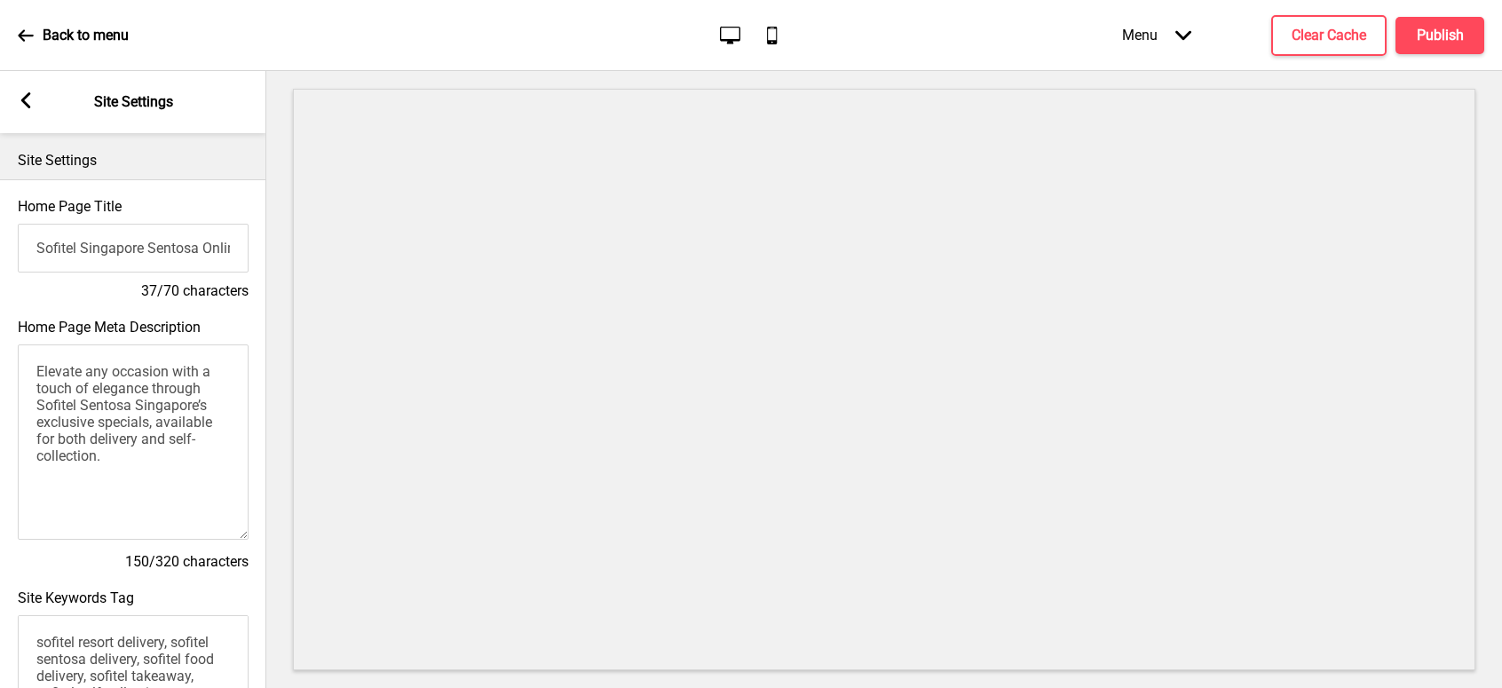
click at [78, 410] on textarea "Elevate any occasion with a touch of elegance through Sofitel Sentosa Singapore…" at bounding box center [133, 442] width 231 height 195
type textarea "Elevate any occasion with a touch of elegance through [GEOGRAPHIC_DATA]’s exclu…"
drag, startPoint x: 79, startPoint y: 247, endPoint x: 147, endPoint y: 249, distance: 67.5
click at [147, 249] on input "Sofitel Singapore Sentosa Online Shop" at bounding box center [133, 248] width 231 height 49
click at [135, 250] on input "Sofitel Sentosa Online Shop" at bounding box center [133, 248] width 231 height 49
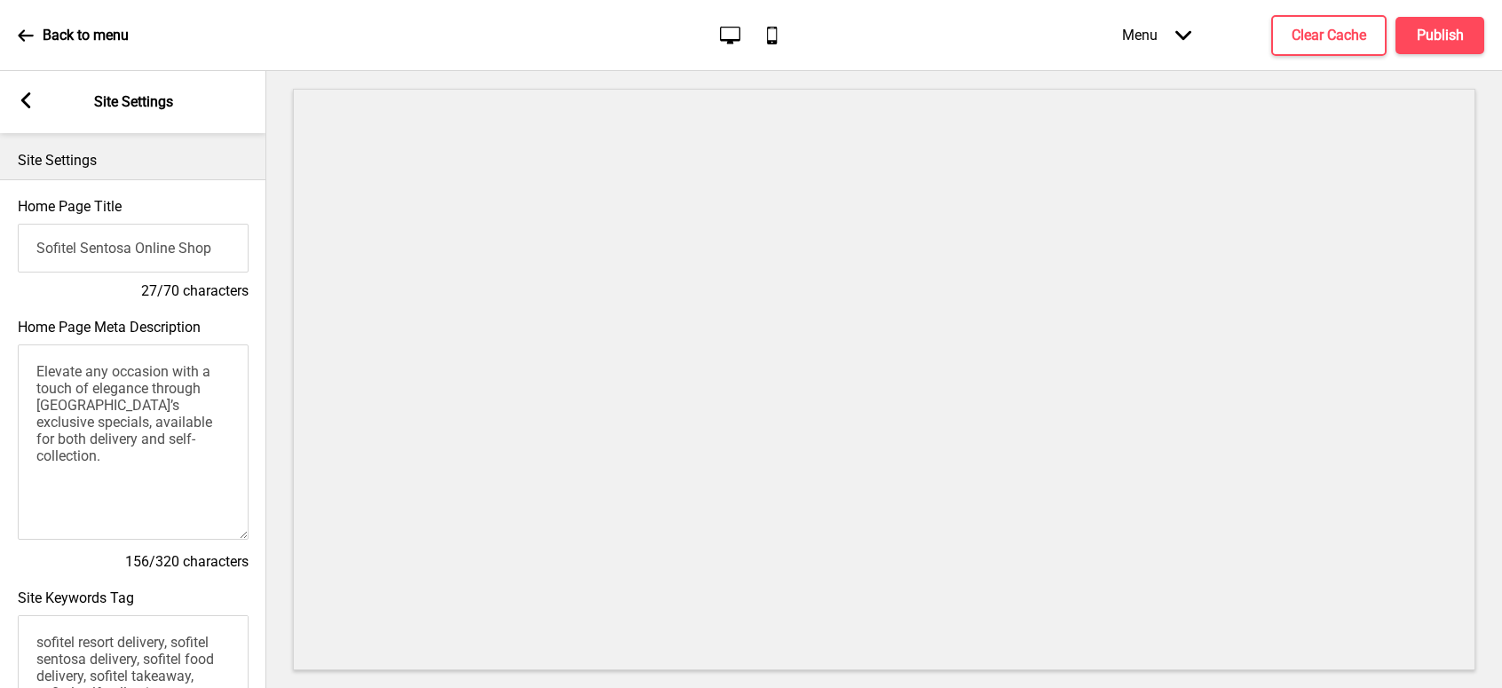
paste input "[GEOGRAPHIC_DATA]"
click at [81, 250] on input "Sofitel Sentosa [GEOGRAPHIC_DATA] Online Shop" at bounding box center [133, 248] width 231 height 49
type input "[GEOGRAPHIC_DATA] [GEOGRAPHIC_DATA] Online Shop"
click at [27, 98] on icon at bounding box center [26, 100] width 10 height 16
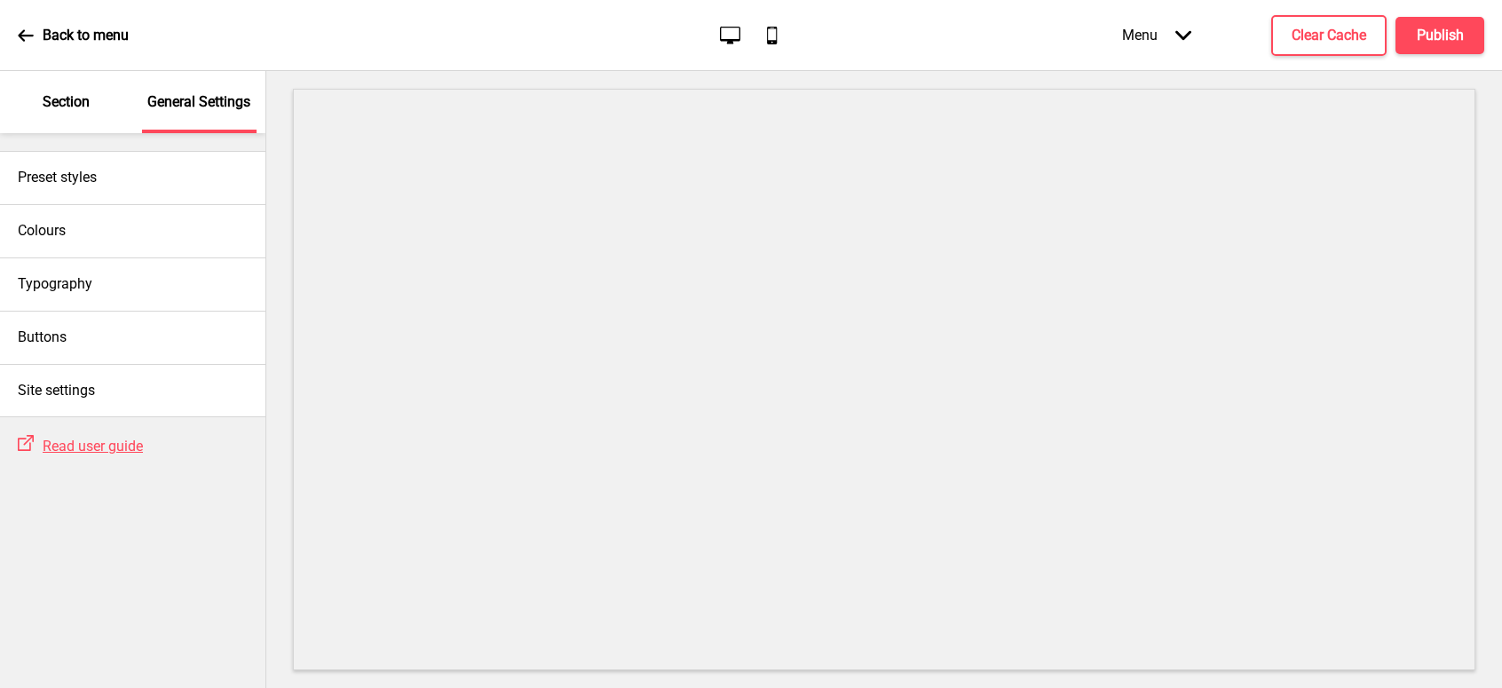
click at [52, 37] on p "Back to menu" at bounding box center [86, 36] width 86 height 20
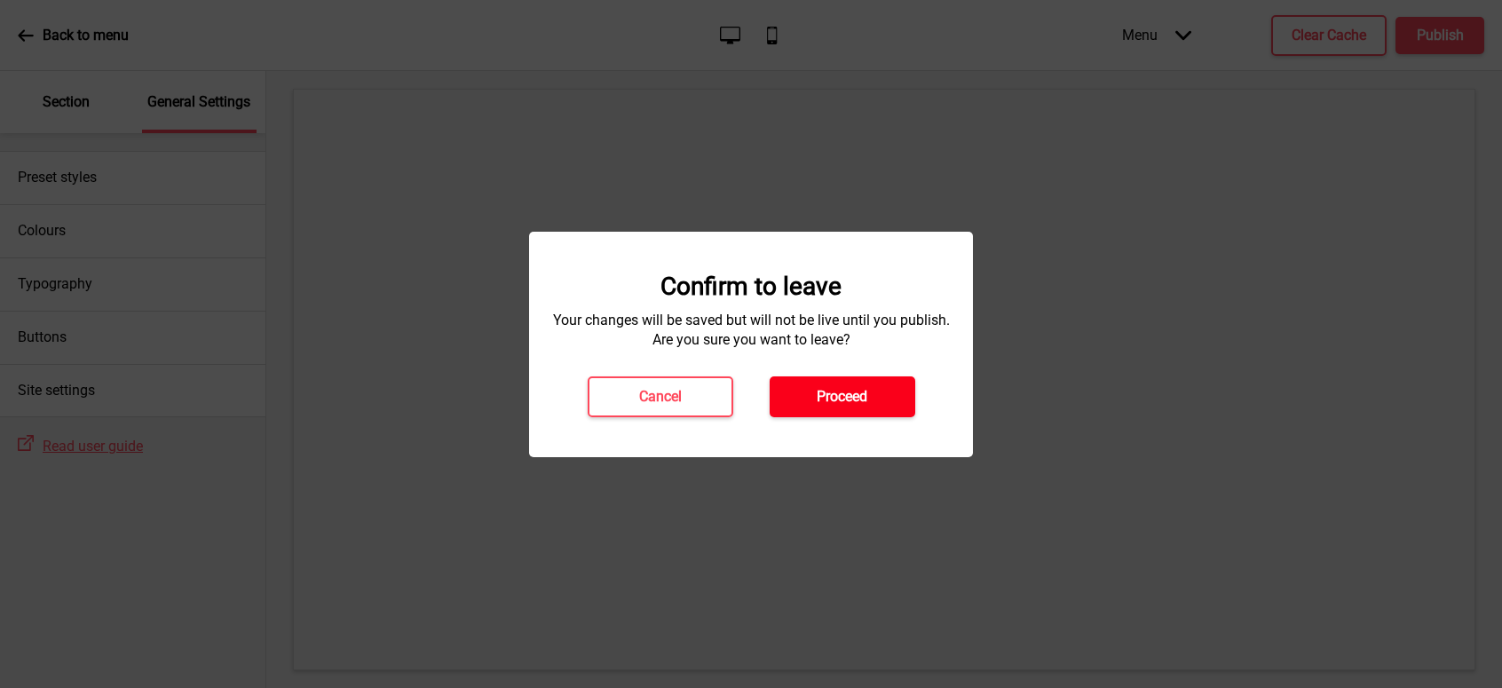
click at [836, 392] on h4 "Proceed" at bounding box center [842, 397] width 51 height 20
